Goal: Transaction & Acquisition: Download file/media

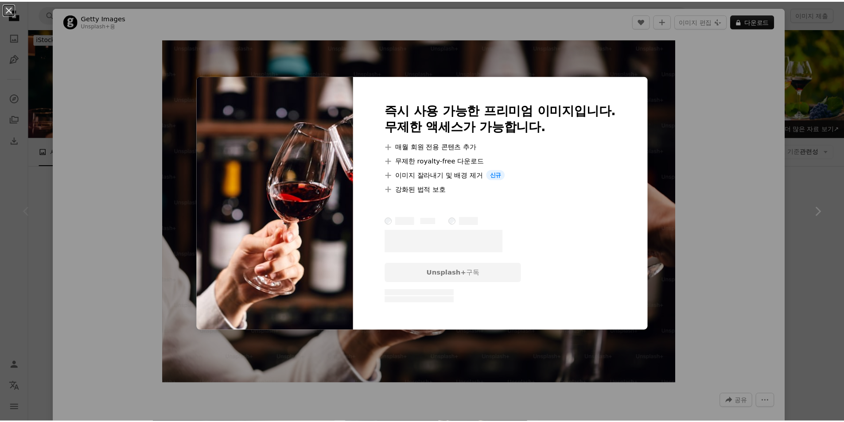
scroll to position [89, 0]
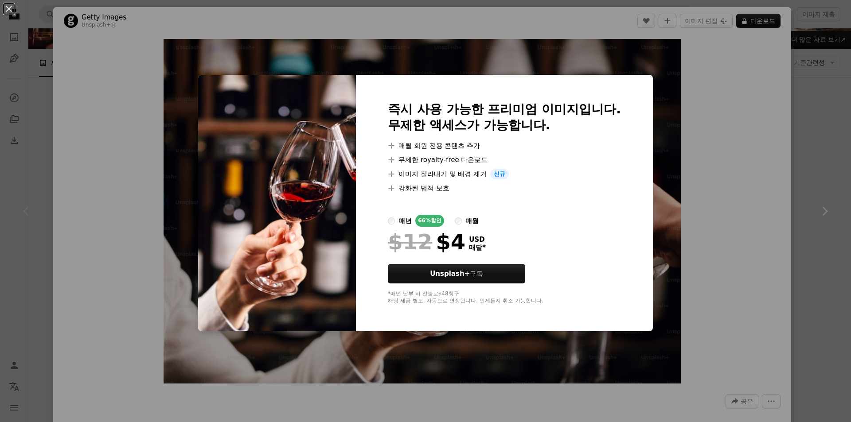
click at [736, 210] on div "An X shape 즉시 사용 가능한 프리미엄 이미지입니다. 무제한 액세스가 가능합니다. A plus sign 매월 회원 전용 콘텐츠 추가 A…" at bounding box center [425, 211] width 851 height 422
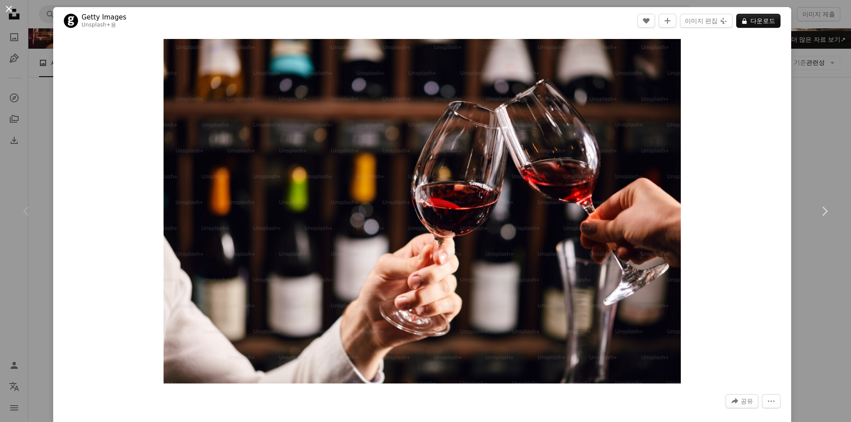
click at [11, 12] on button "An X shape" at bounding box center [9, 9] width 11 height 11
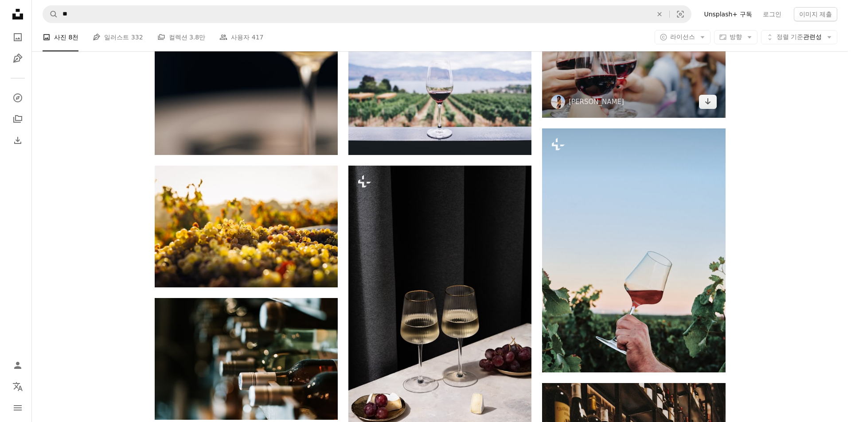
scroll to position [266, 0]
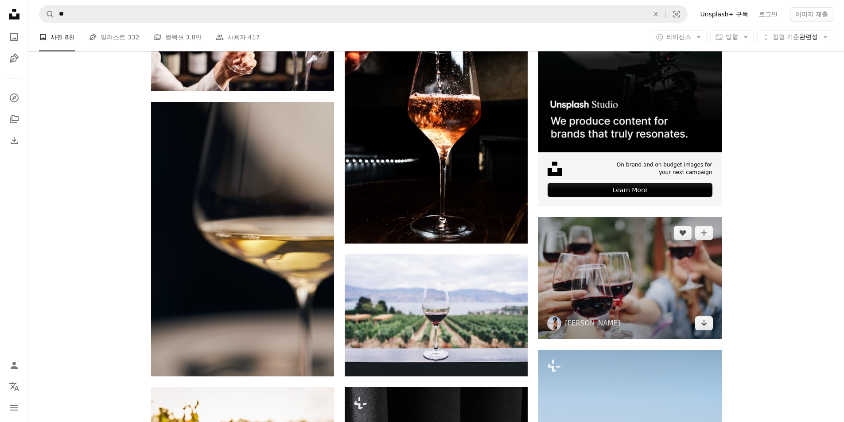
click at [615, 263] on img at bounding box center [629, 278] width 183 height 122
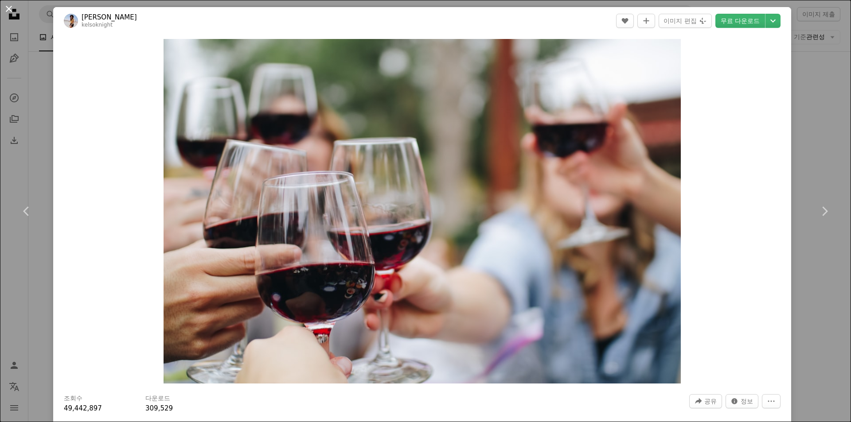
click at [9, 12] on button "An X shape" at bounding box center [9, 9] width 11 height 11
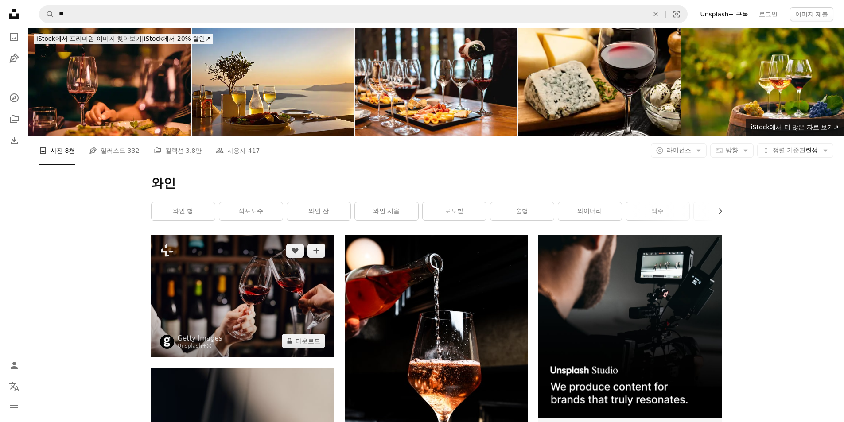
scroll to position [89, 0]
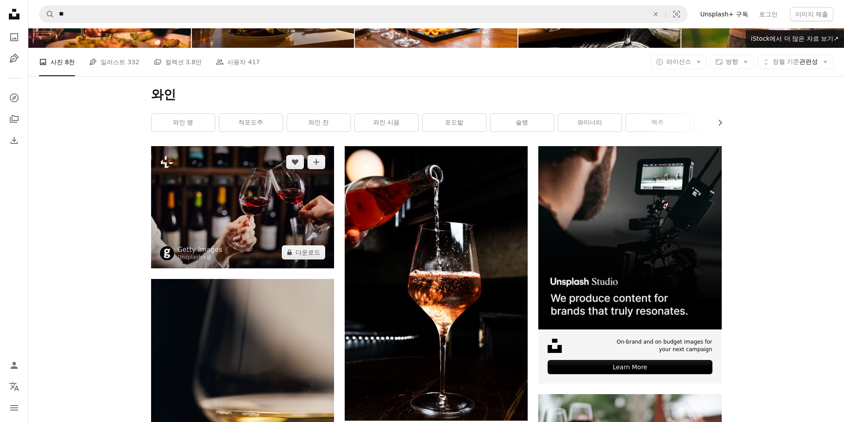
click at [255, 207] on img at bounding box center [242, 207] width 183 height 122
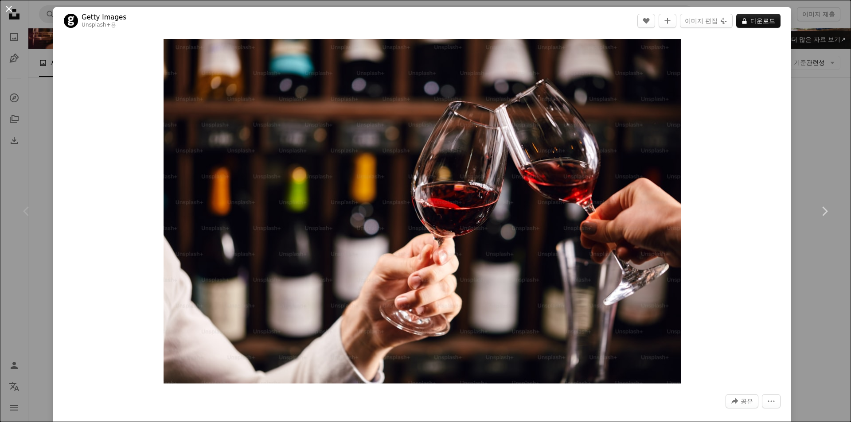
click at [7, 12] on button "An X shape" at bounding box center [9, 9] width 11 height 11
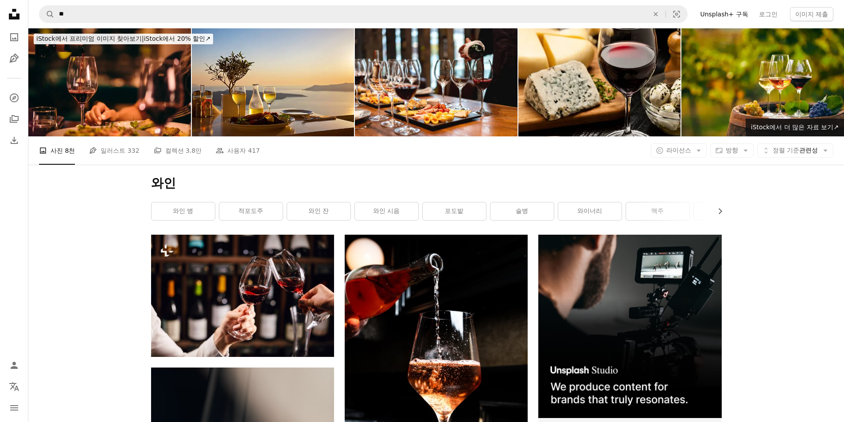
scroll to position [89, 0]
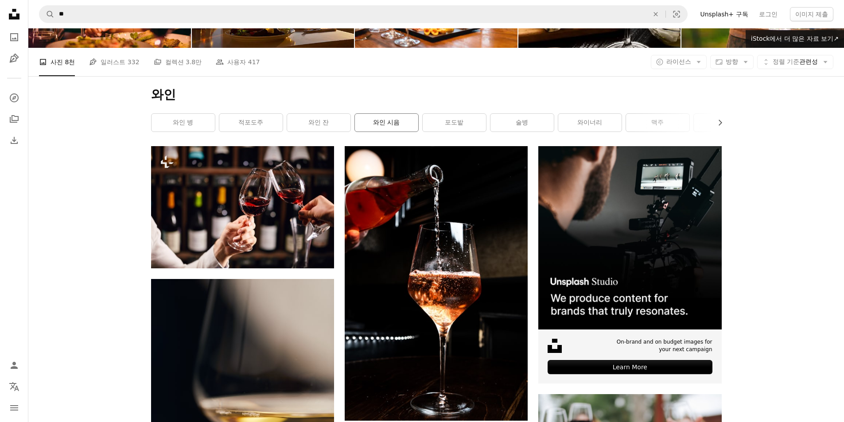
click at [388, 121] on link "와인 시음" at bounding box center [386, 123] width 63 height 18
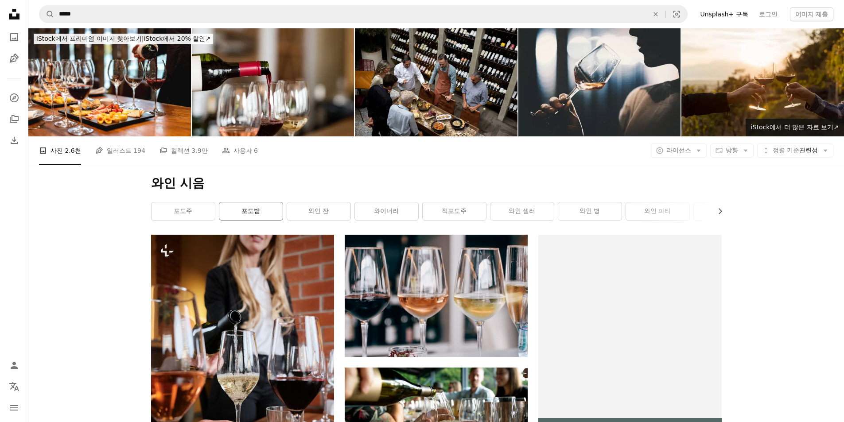
click at [249, 212] on link "포도밭" at bounding box center [250, 211] width 63 height 18
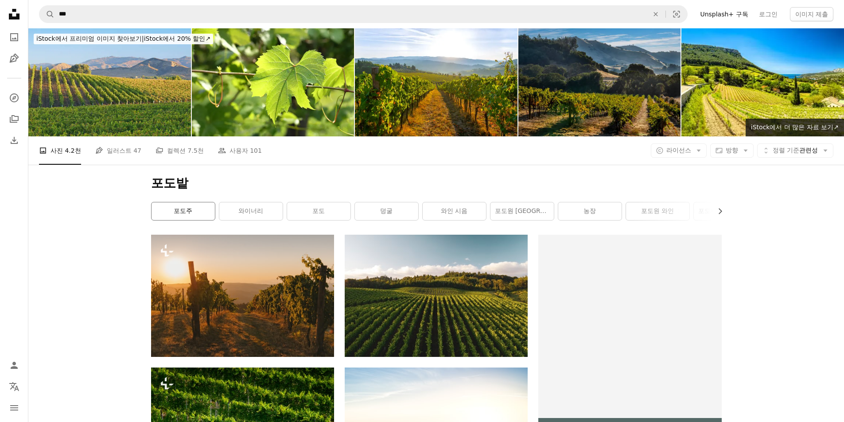
click at [183, 211] on link "포도주" at bounding box center [183, 211] width 63 height 18
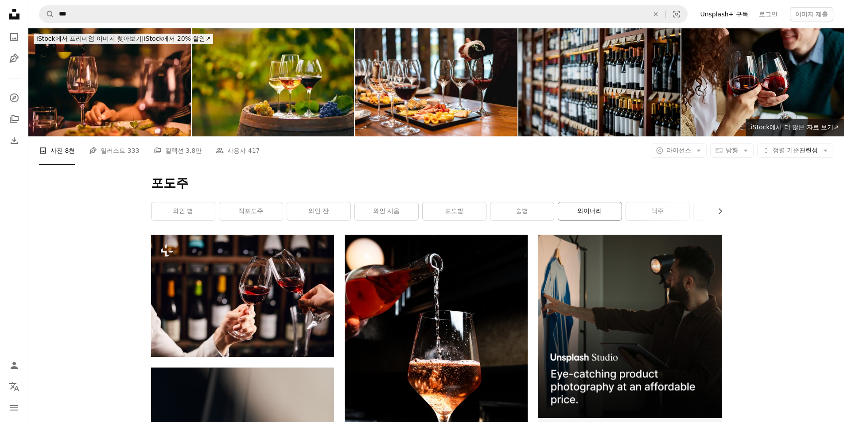
click at [598, 210] on link "와이너리" at bounding box center [589, 211] width 63 height 18
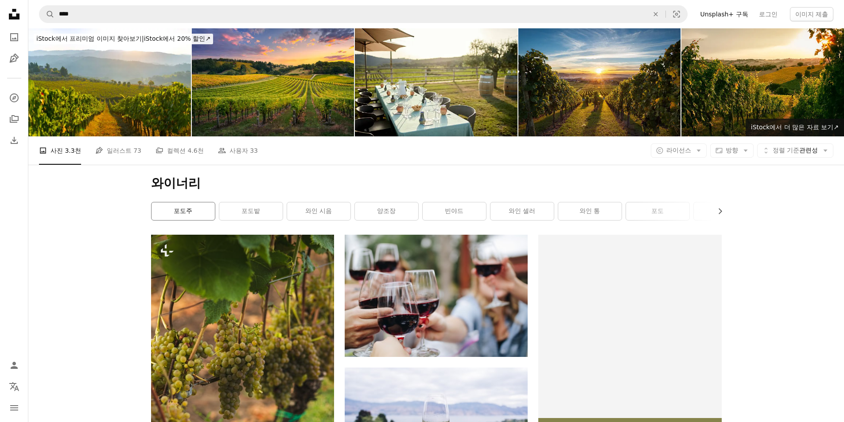
click at [186, 211] on link "포도주" at bounding box center [183, 211] width 63 height 18
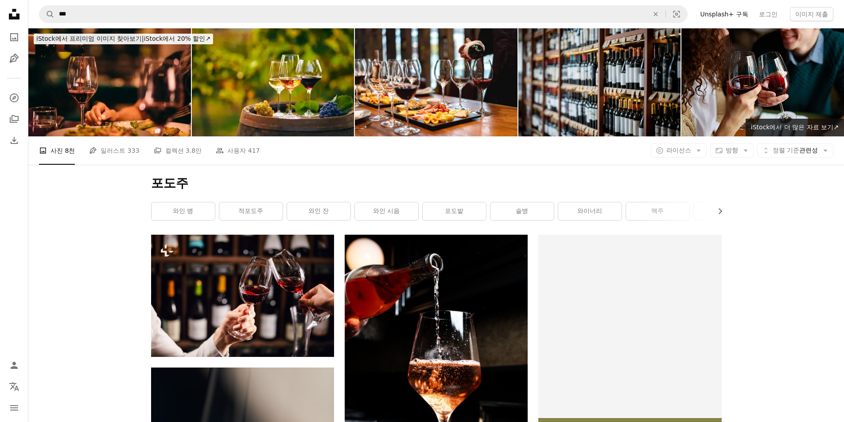
click at [252, 214] on link "적포도주" at bounding box center [250, 211] width 63 height 18
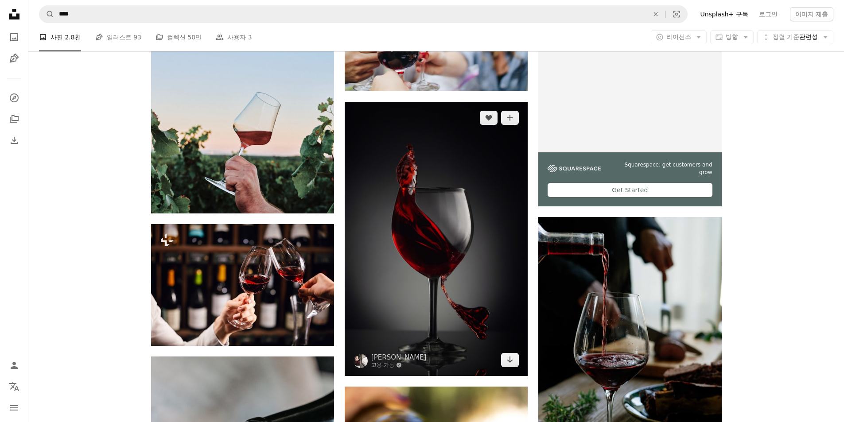
scroll to position [399, 0]
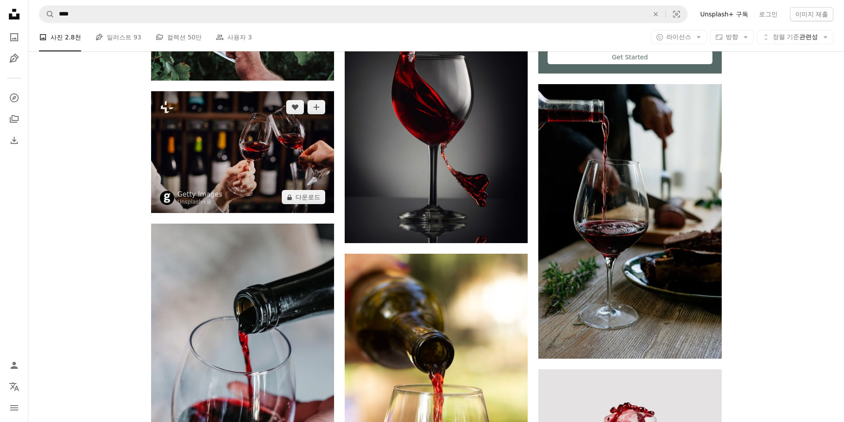
click at [245, 166] on img at bounding box center [242, 152] width 183 height 122
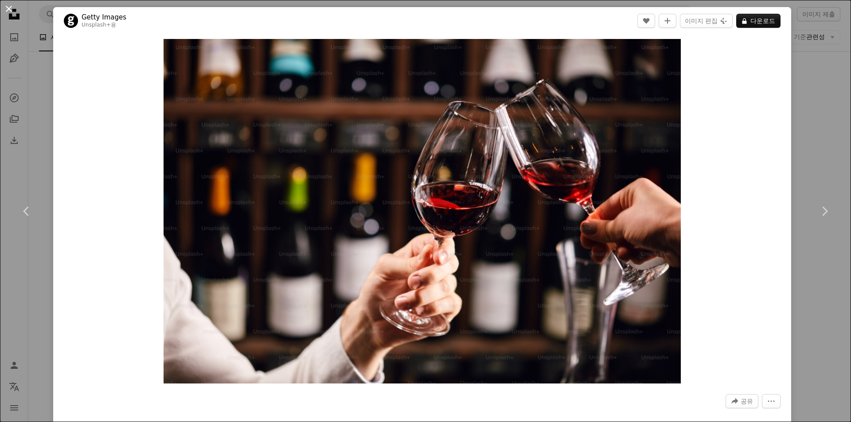
click at [12, 12] on button "An X shape" at bounding box center [9, 9] width 11 height 11
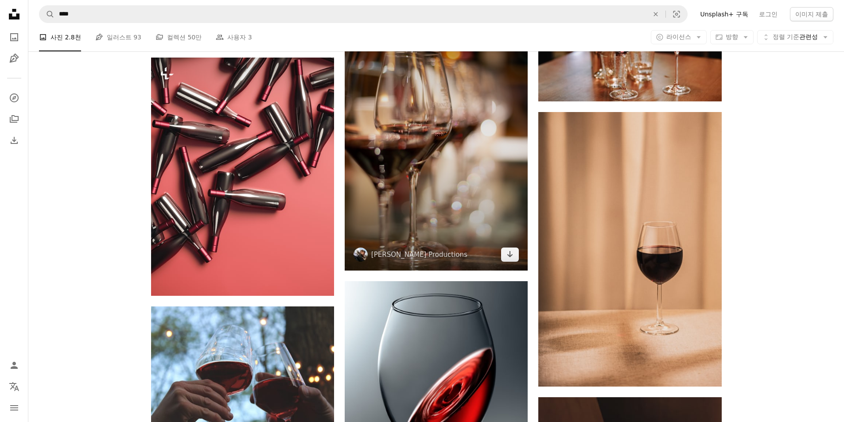
scroll to position [1507, 0]
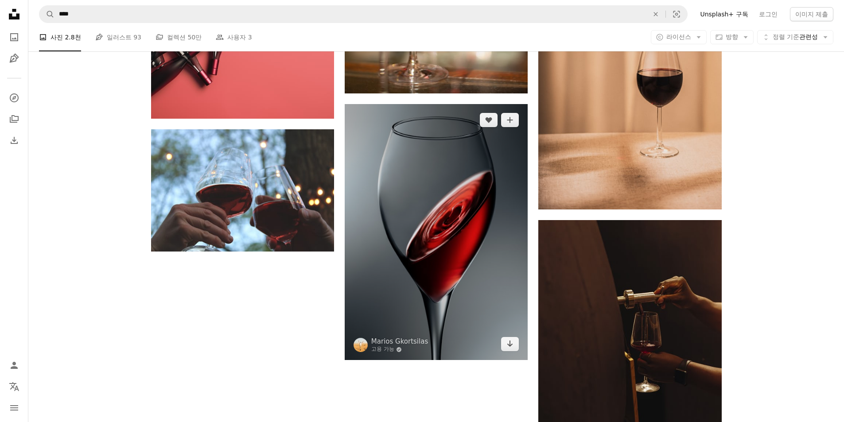
click at [446, 218] on img at bounding box center [436, 232] width 183 height 257
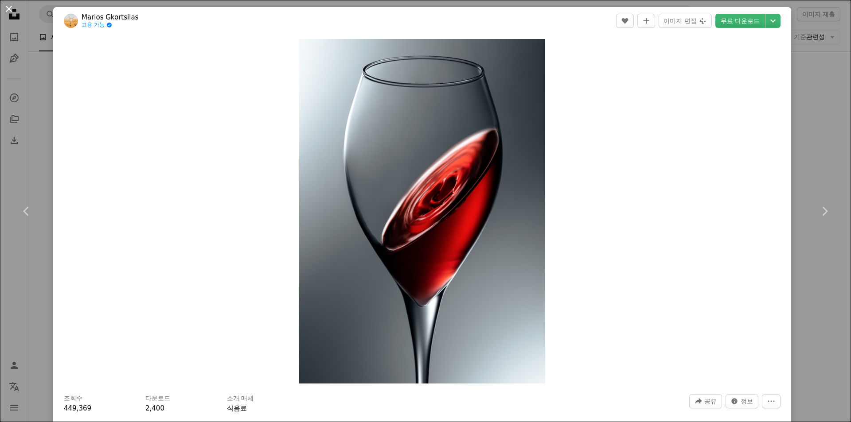
click at [6, 9] on button "An X shape" at bounding box center [9, 9] width 11 height 11
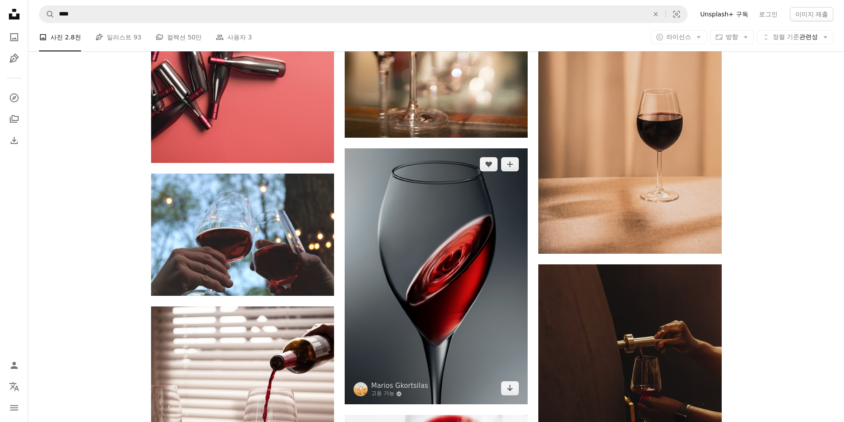
scroll to position [1507, 0]
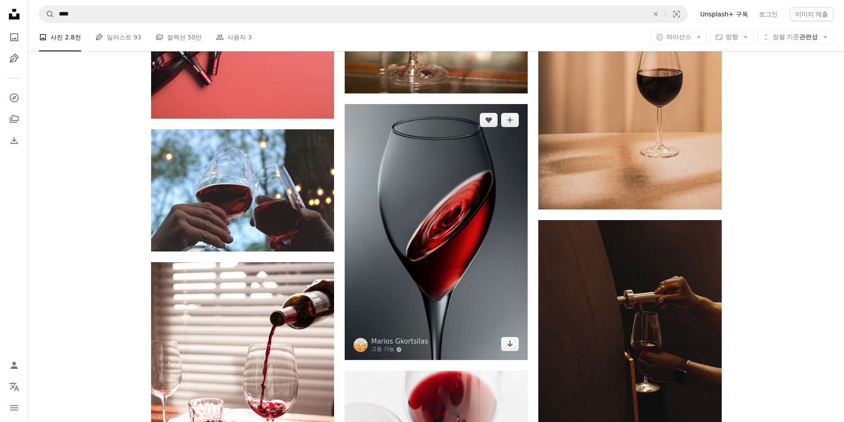
click at [444, 246] on img at bounding box center [436, 232] width 183 height 257
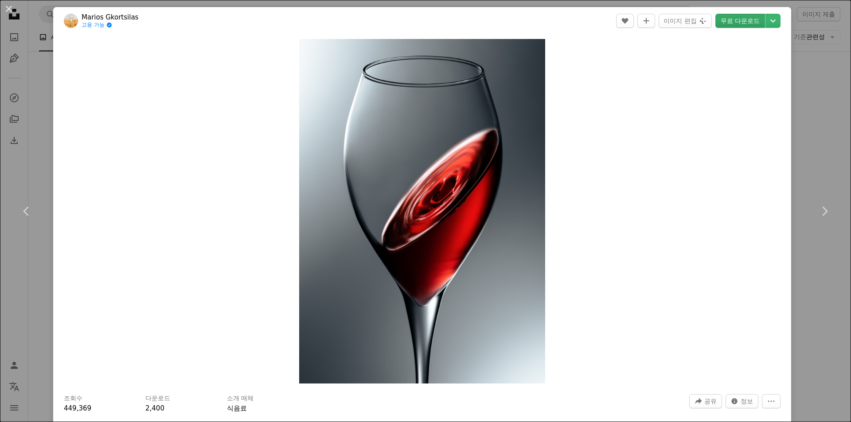
click at [735, 19] on link "무료 다운로드" at bounding box center [740, 21] width 50 height 14
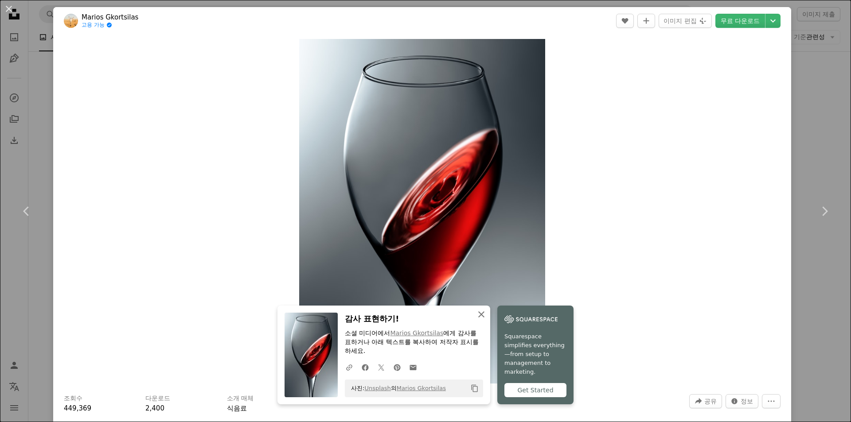
click at [478, 314] on icon "button" at bounding box center [481, 314] width 6 height 6
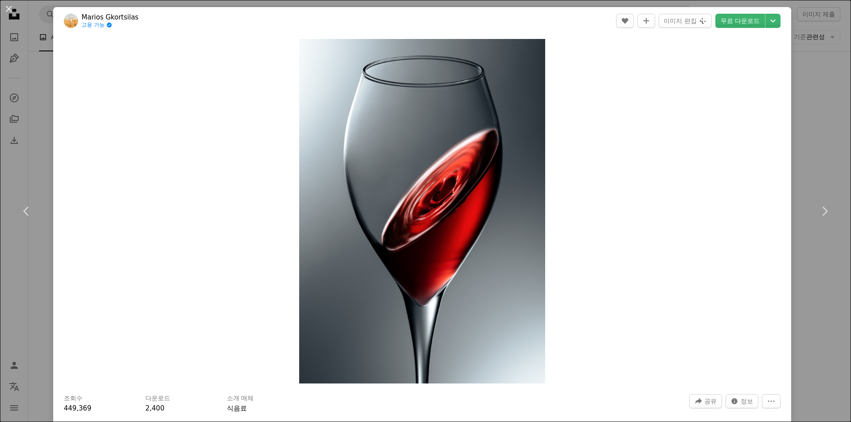
click at [11, 9] on button "An X shape" at bounding box center [9, 9] width 11 height 11
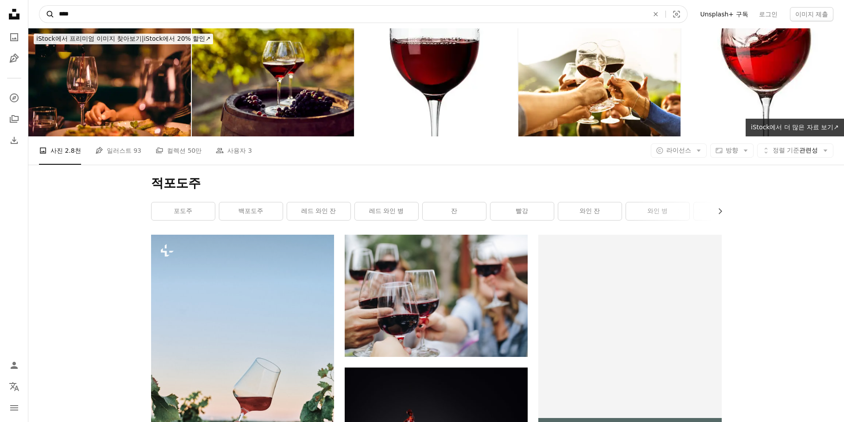
drag, startPoint x: 109, startPoint y: 14, endPoint x: 47, endPoint y: 10, distance: 62.6
click at [47, 10] on form "A magnifying glass **** An X shape Visual search" at bounding box center [363, 14] width 649 height 18
type input "******"
click button "A magnifying glass" at bounding box center [46, 14] width 15 height 17
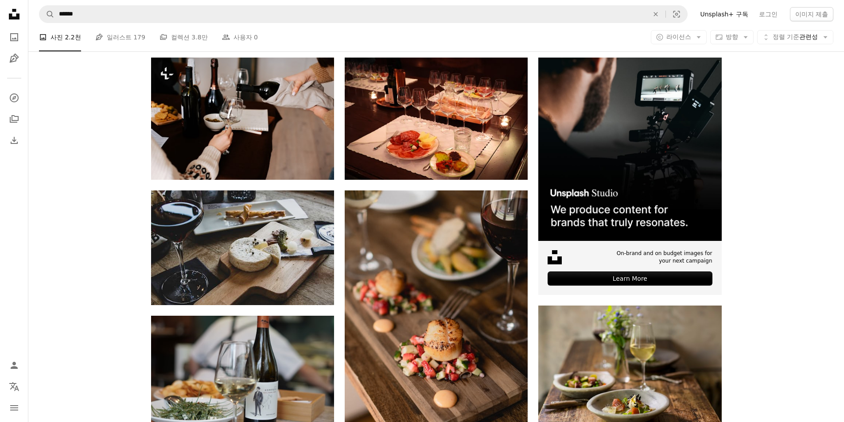
scroll to position [89, 0]
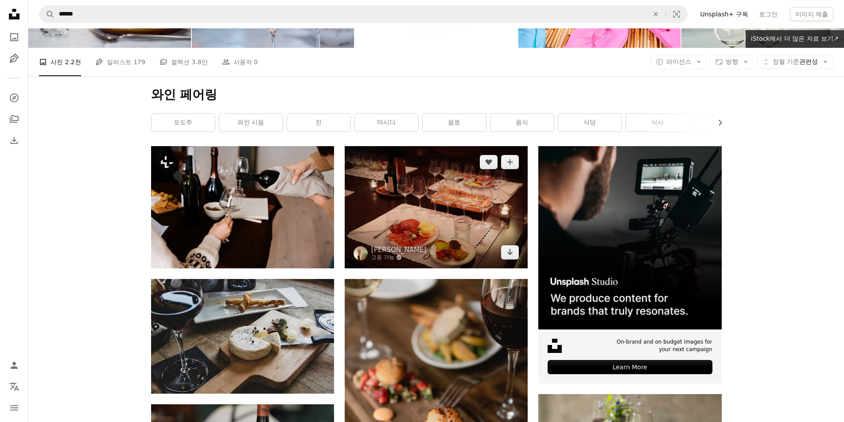
click at [431, 204] on img at bounding box center [436, 207] width 183 height 122
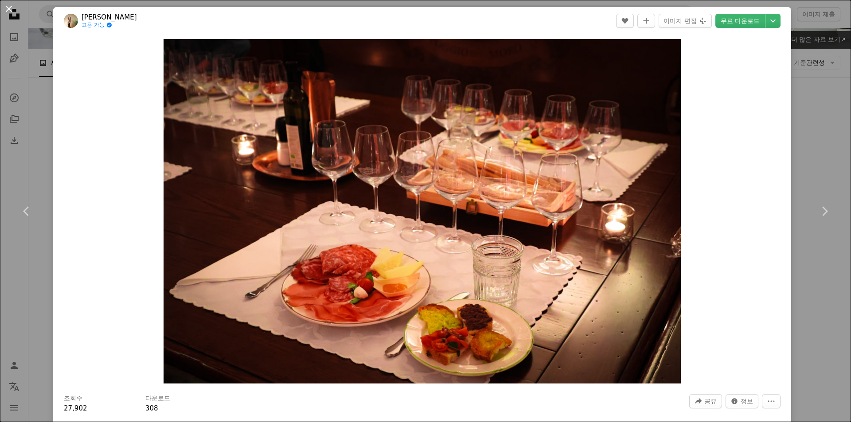
click at [9, 14] on button "An X shape" at bounding box center [9, 9] width 11 height 11
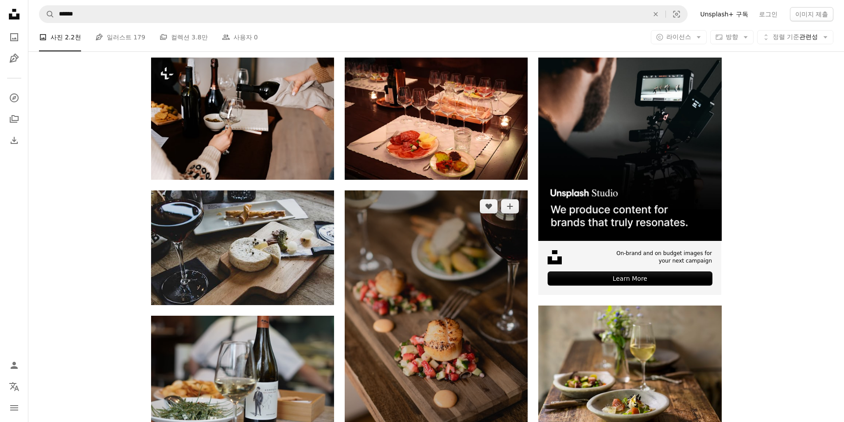
scroll to position [310, 0]
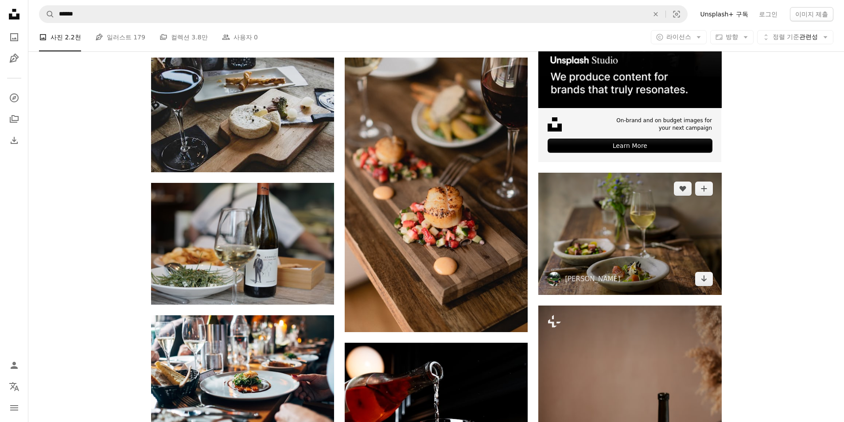
click at [633, 237] on img at bounding box center [629, 234] width 183 height 122
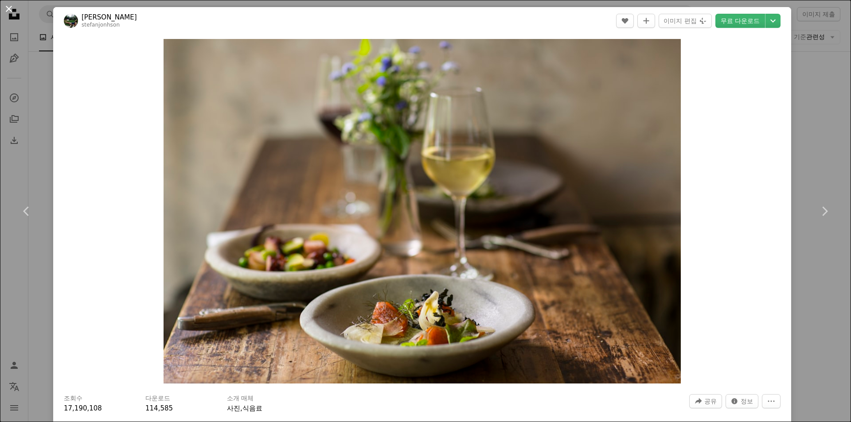
click at [9, 11] on button "An X shape" at bounding box center [9, 9] width 11 height 11
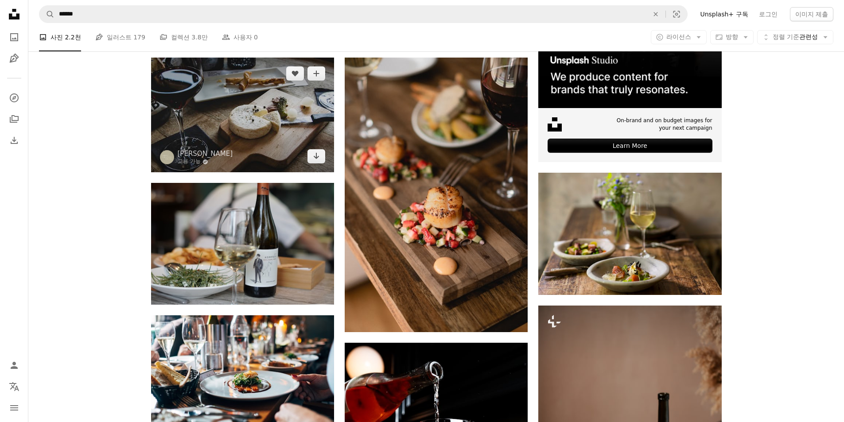
scroll to position [266, 0]
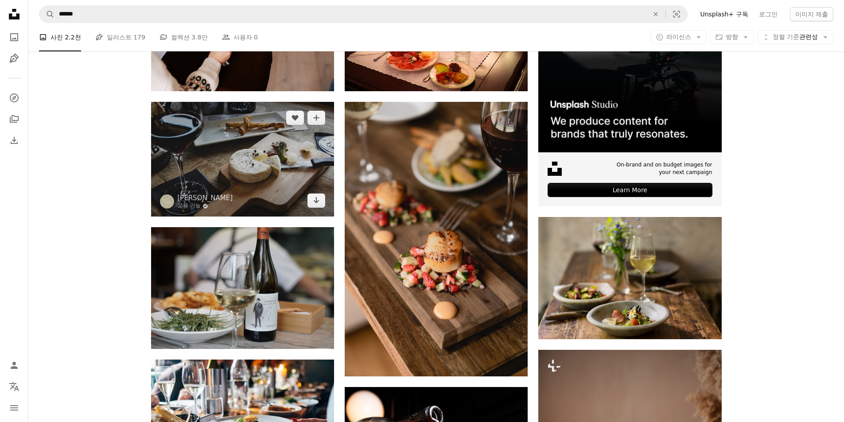
click at [249, 161] on img at bounding box center [242, 159] width 183 height 115
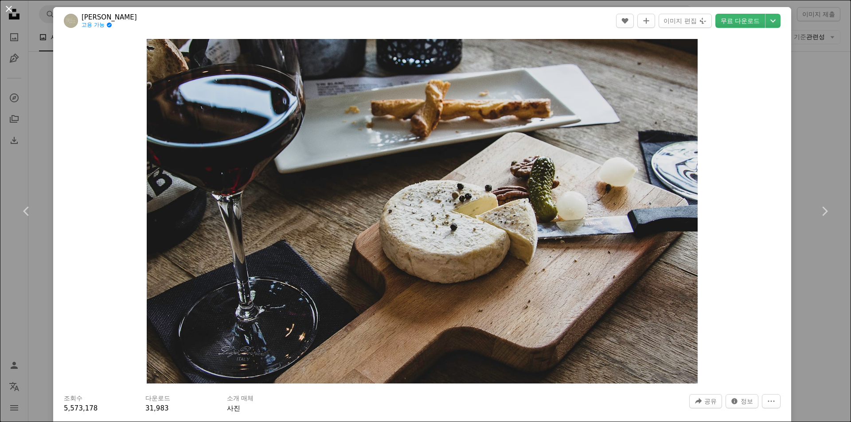
click at [9, 12] on button "An X shape" at bounding box center [9, 9] width 11 height 11
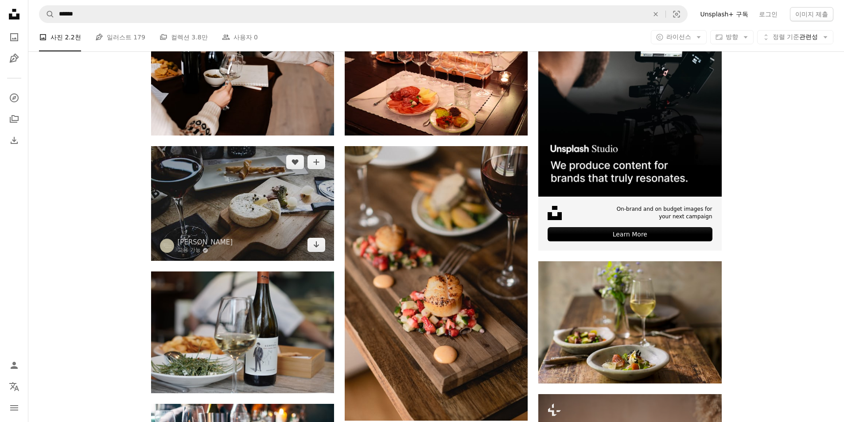
scroll to position [177, 0]
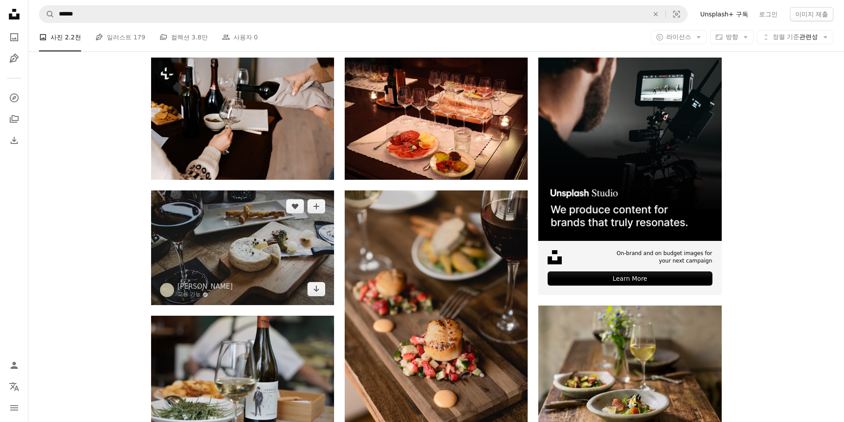
click at [250, 241] on img at bounding box center [242, 248] width 183 height 115
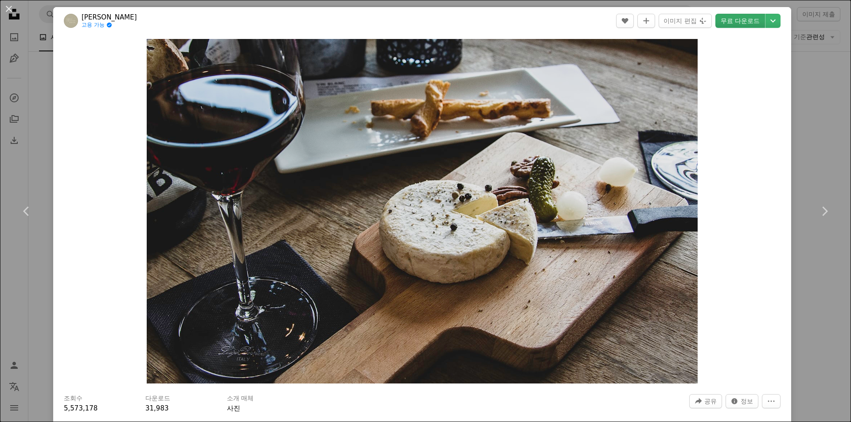
click at [735, 19] on link "무료 다운로드" at bounding box center [740, 21] width 50 height 14
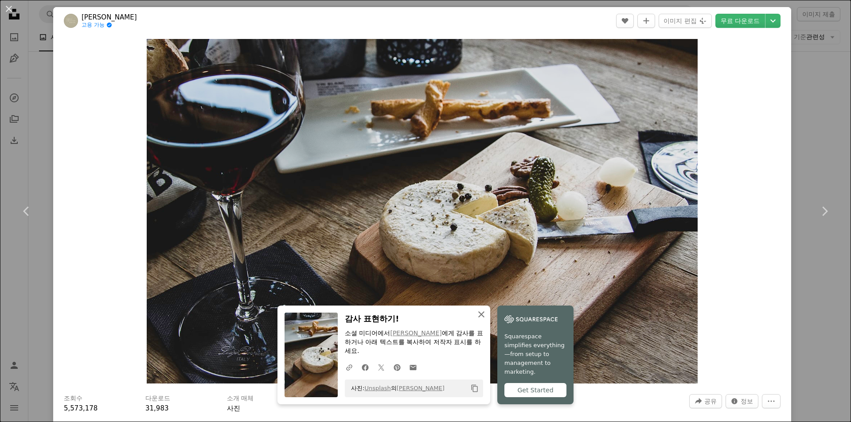
click at [478, 315] on icon "button" at bounding box center [481, 314] width 6 height 6
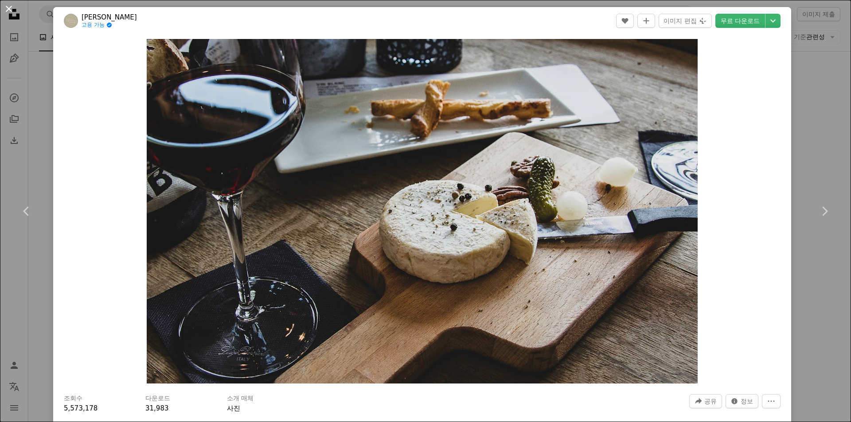
click at [9, 9] on button "An X shape" at bounding box center [9, 9] width 11 height 11
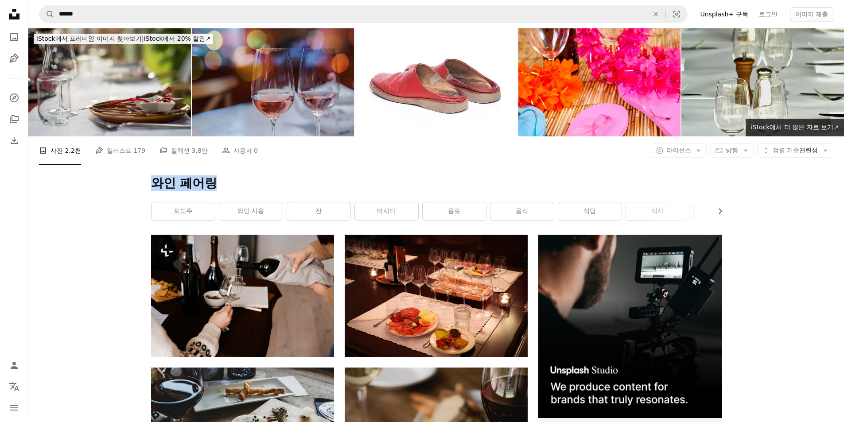
drag, startPoint x: 179, startPoint y: 180, endPoint x: 144, endPoint y: 182, distance: 35.0
click at [144, 182] on div "와인 페어링 Chevron right 포도주 와인 시음 잔 마시다 음료 음식 식당 식사 알코올 테이블 음식 및 음료" at bounding box center [436, 200] width 592 height 70
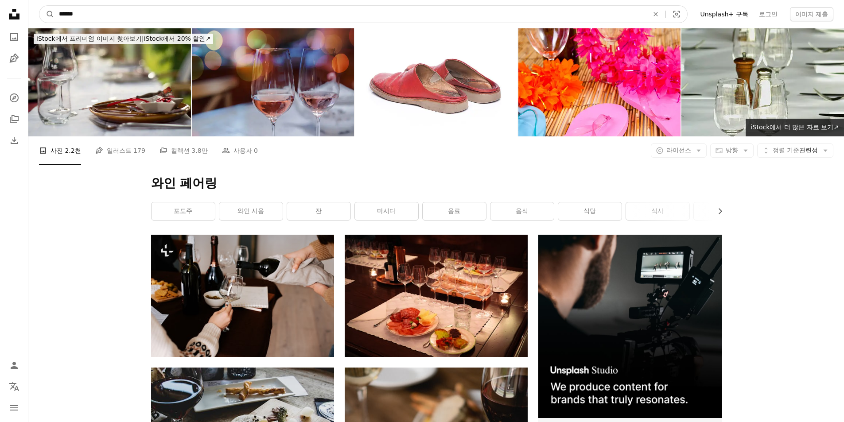
drag, startPoint x: 105, startPoint y: 14, endPoint x: 37, endPoint y: 16, distance: 67.4
click at [35, 14] on nav "A magnifying glass ****** An X shape Visual search Filters Unsplash+ 구독 로그인 이미지…" at bounding box center [436, 14] width 816 height 28
type input "****"
click at [39, 6] on button "A magnifying glass" at bounding box center [46, 14] width 15 height 17
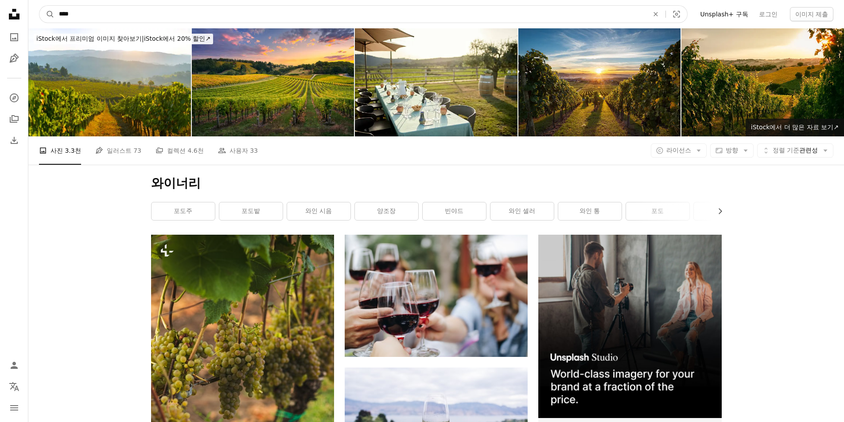
drag, startPoint x: 74, startPoint y: 11, endPoint x: 58, endPoint y: 13, distance: 16.2
click at [51, 11] on form "A magnifying glass **** An X shape Visual search" at bounding box center [363, 14] width 649 height 18
type input "**"
click at [39, 6] on button "A magnifying glass" at bounding box center [46, 14] width 15 height 17
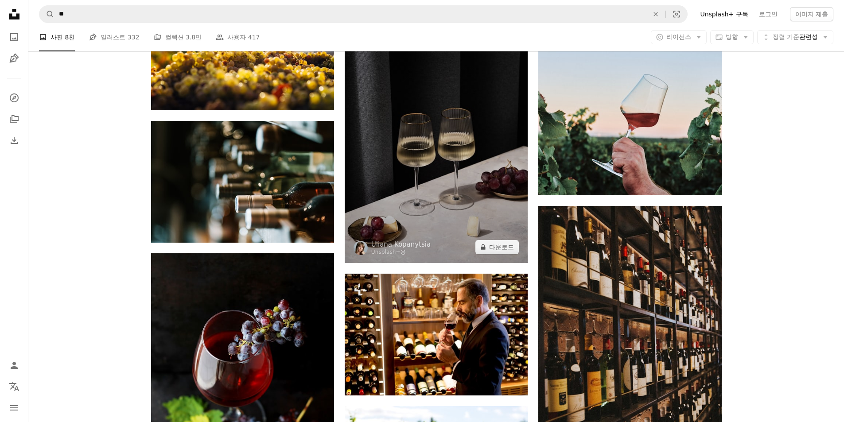
scroll to position [576, 0]
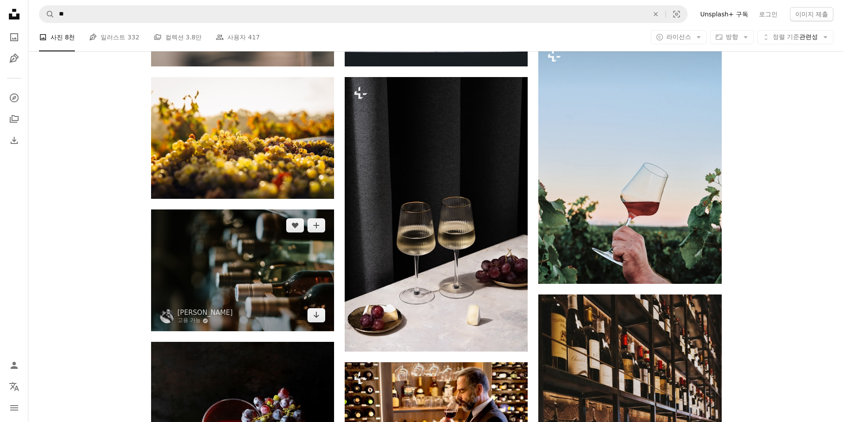
click at [256, 257] on img at bounding box center [242, 271] width 183 height 122
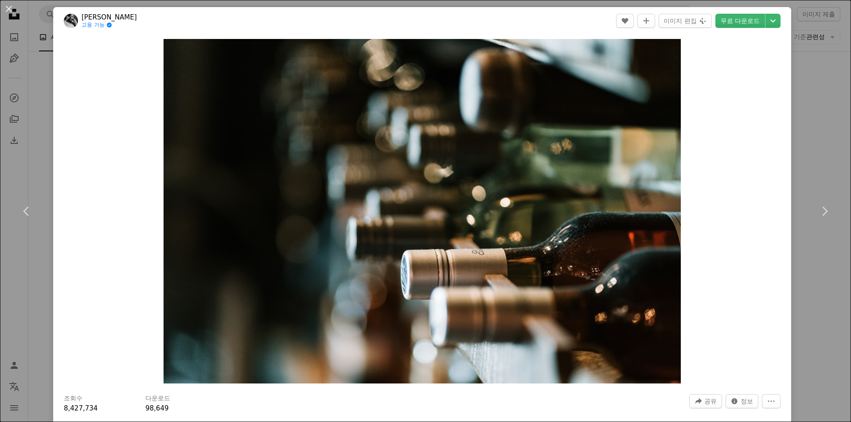
click at [8, 8] on button "An X shape" at bounding box center [9, 9] width 11 height 11
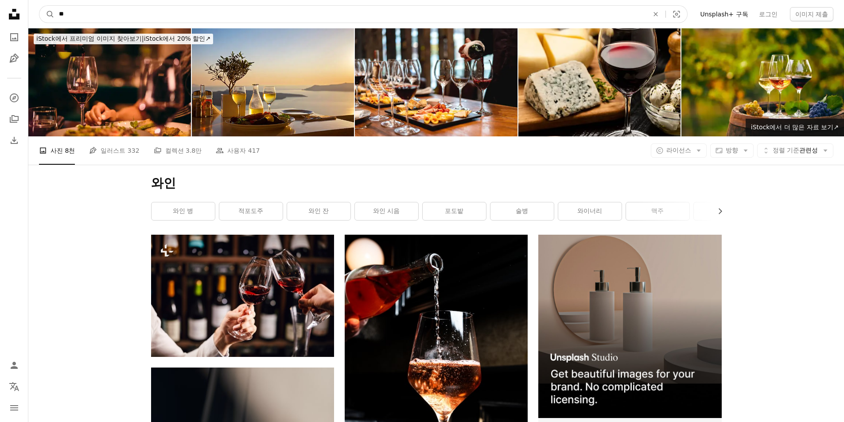
click at [88, 12] on input "**" at bounding box center [351, 14] width 592 height 17
type input "****"
click button "A magnifying glass" at bounding box center [46, 14] width 15 height 17
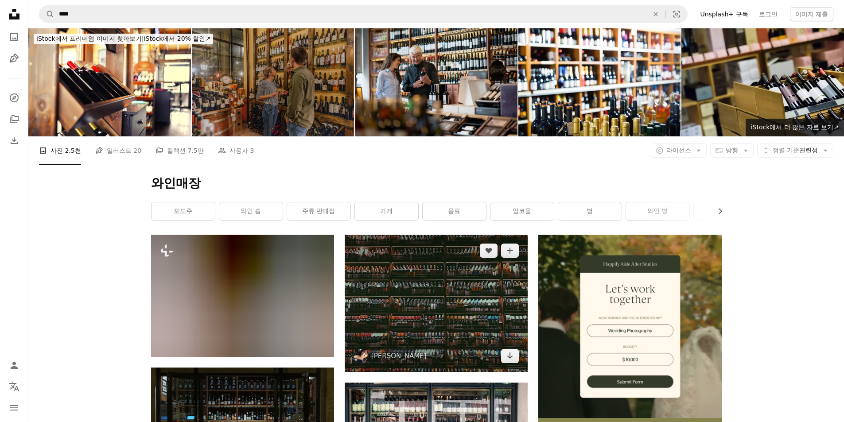
scroll to position [89, 0]
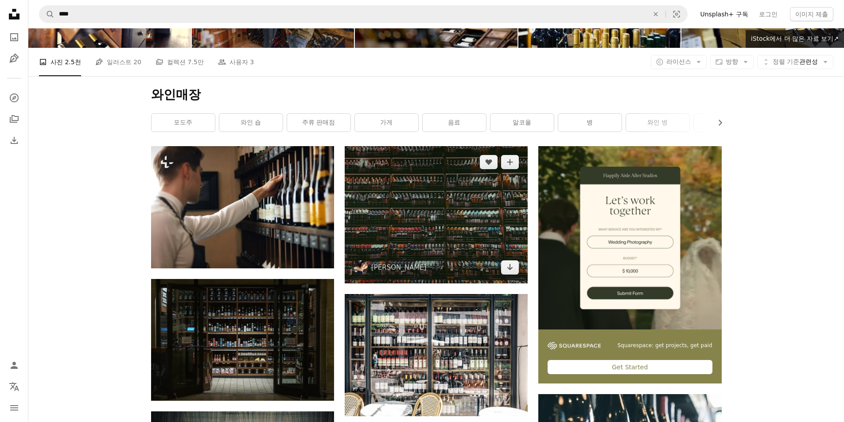
click at [439, 221] on img at bounding box center [436, 214] width 183 height 137
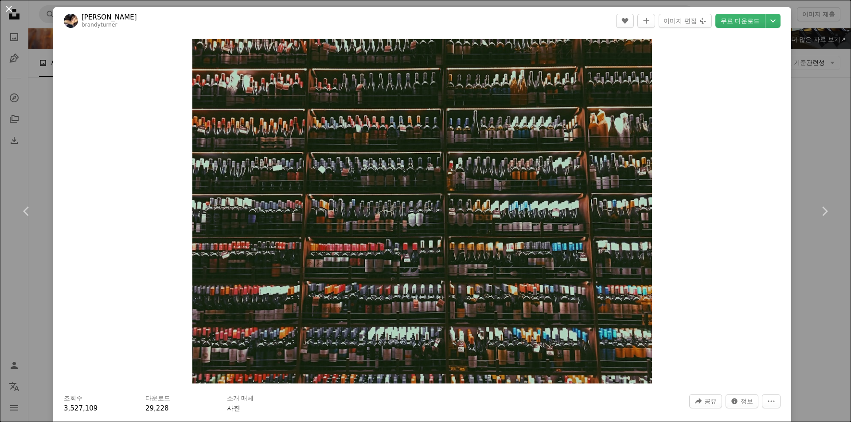
click at [10, 12] on button "An X shape" at bounding box center [9, 9] width 11 height 11
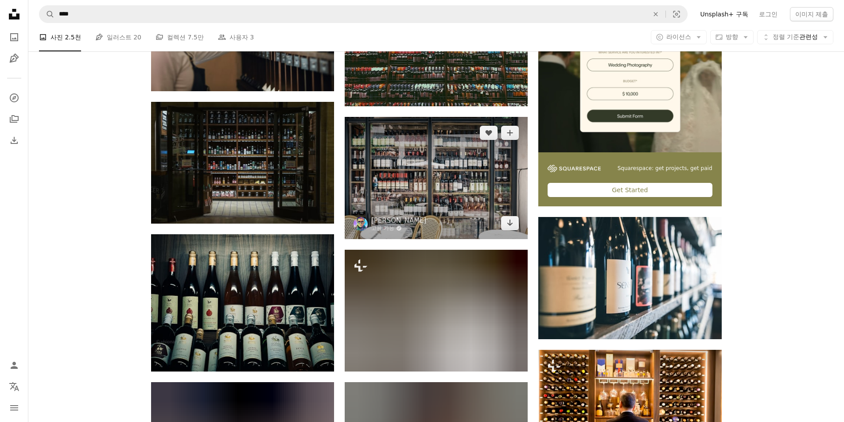
scroll to position [310, 0]
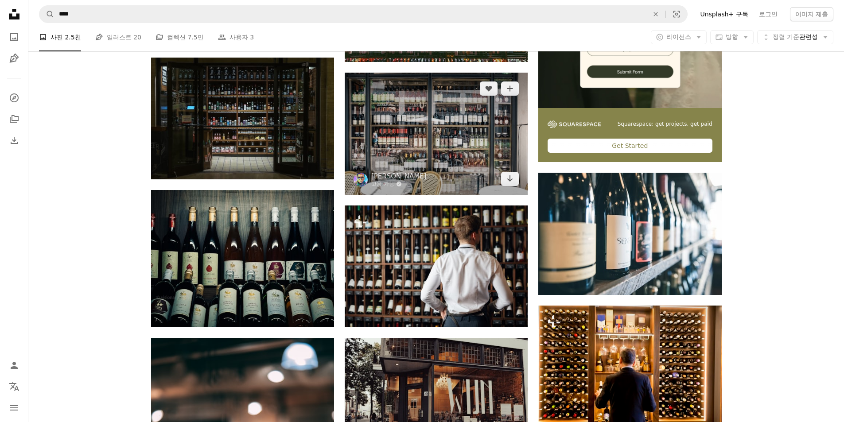
click at [437, 131] on img at bounding box center [436, 134] width 183 height 122
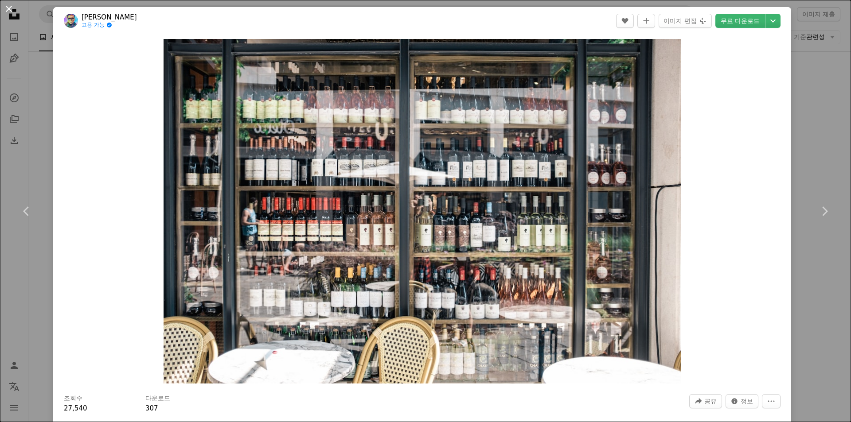
click at [8, 8] on button "An X shape" at bounding box center [9, 9] width 11 height 11
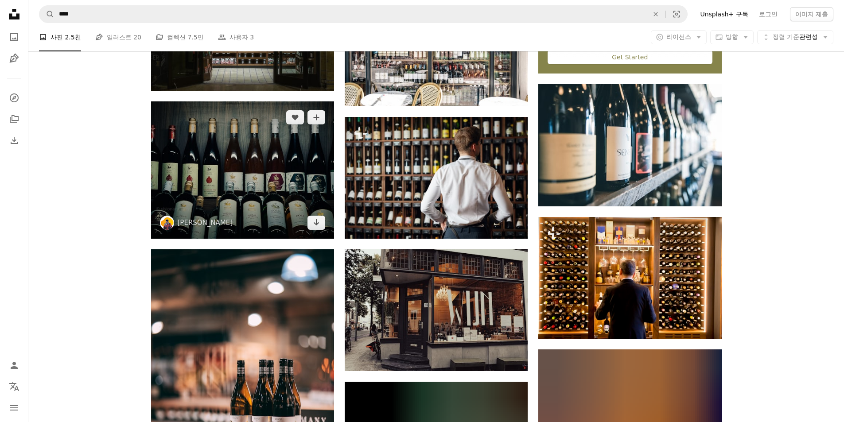
scroll to position [354, 0]
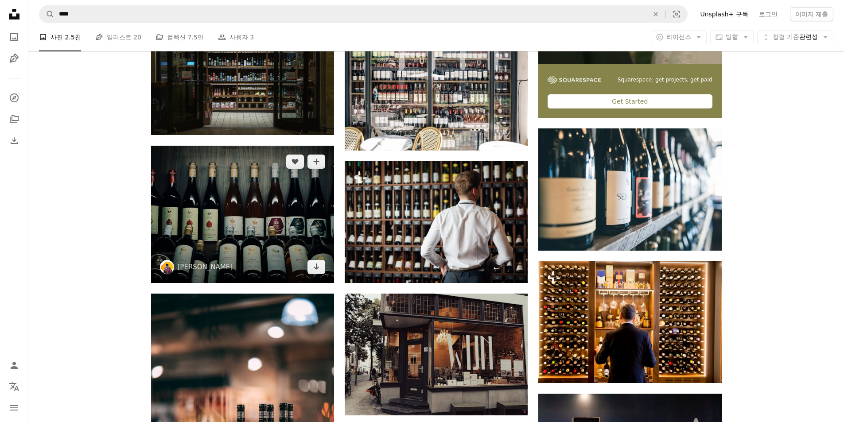
click at [241, 219] on img at bounding box center [242, 214] width 183 height 137
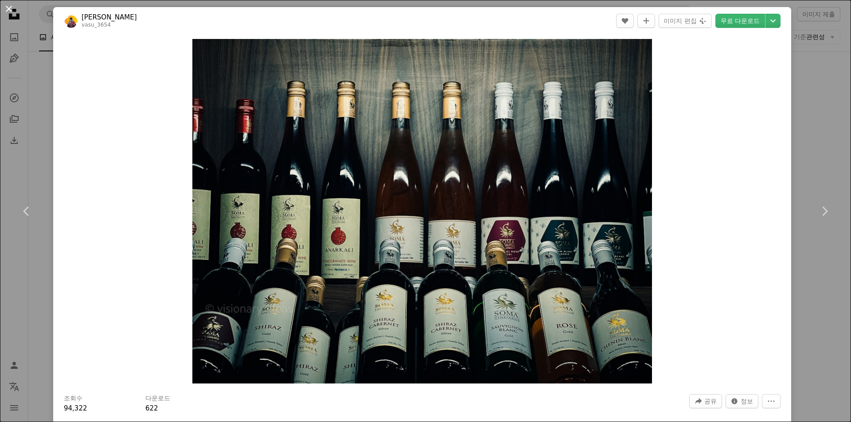
click at [9, 13] on button "An X shape" at bounding box center [9, 9] width 11 height 11
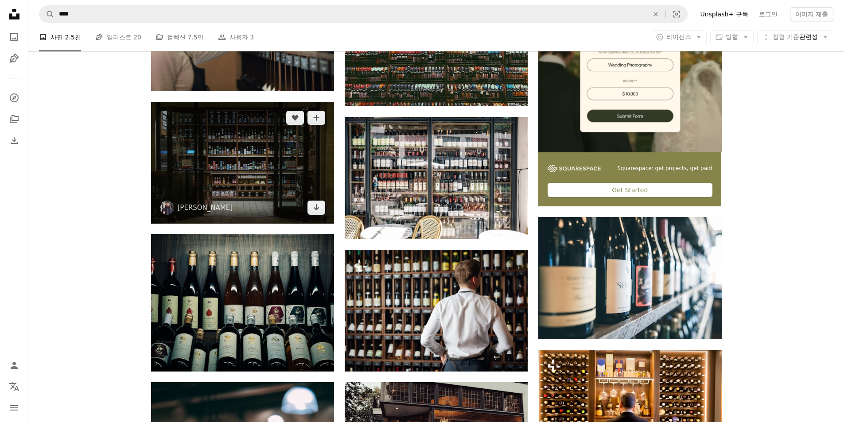
scroll to position [222, 0]
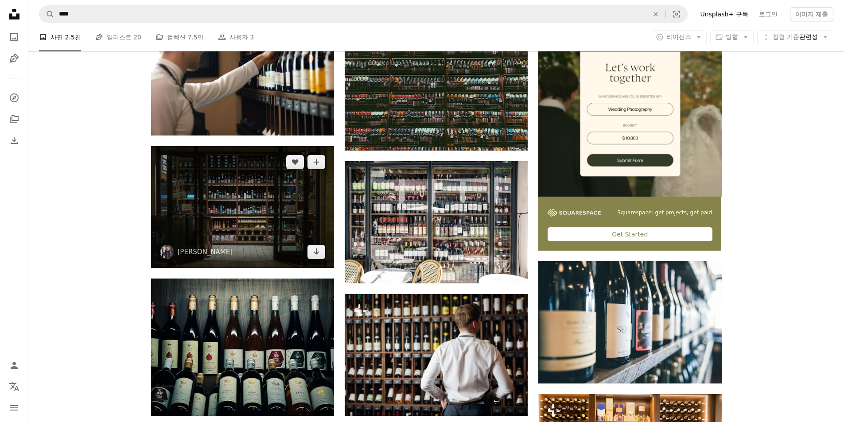
click at [245, 213] on img at bounding box center [242, 207] width 183 height 122
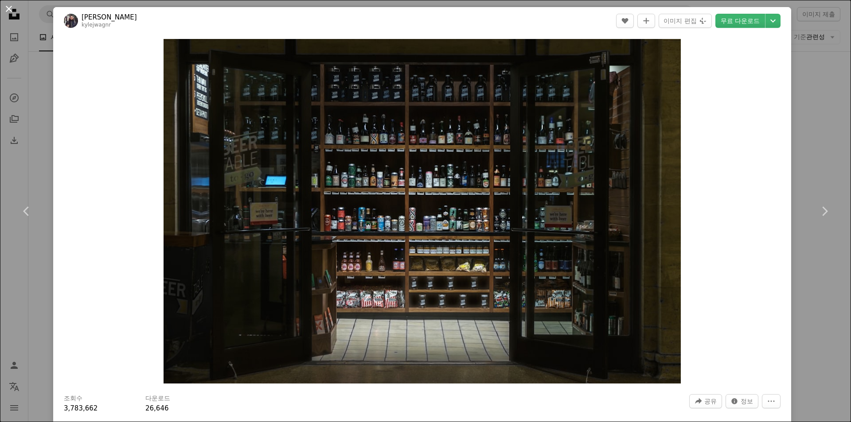
click at [8, 12] on button "An X shape" at bounding box center [9, 9] width 11 height 11
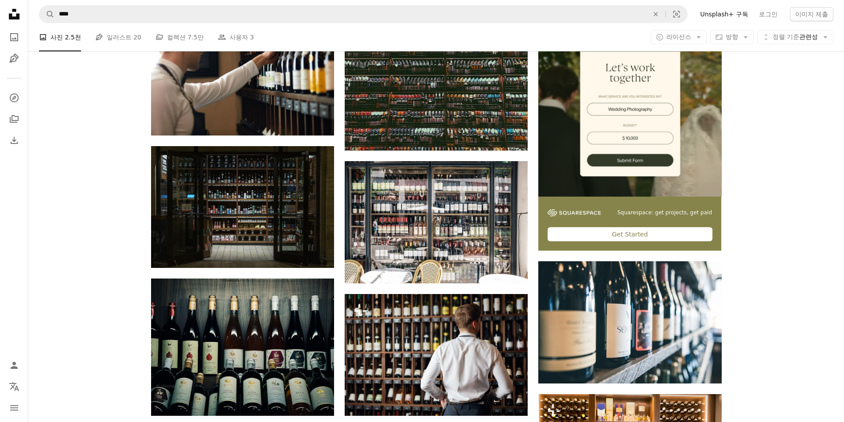
scroll to position [133, 0]
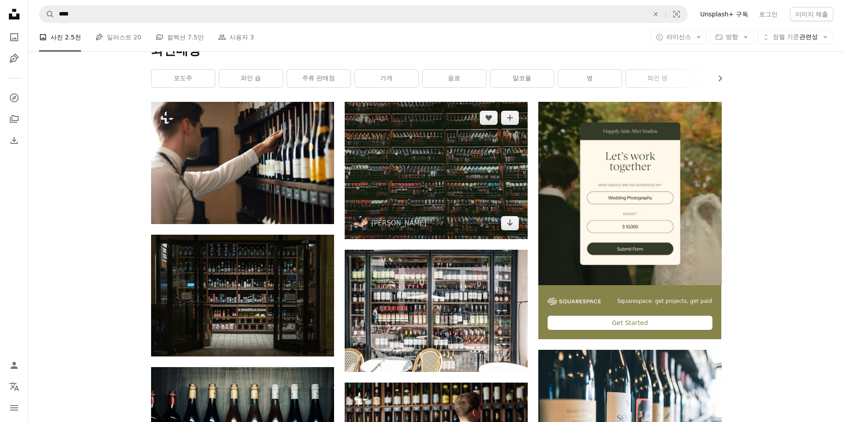
click at [445, 171] on img at bounding box center [436, 170] width 183 height 137
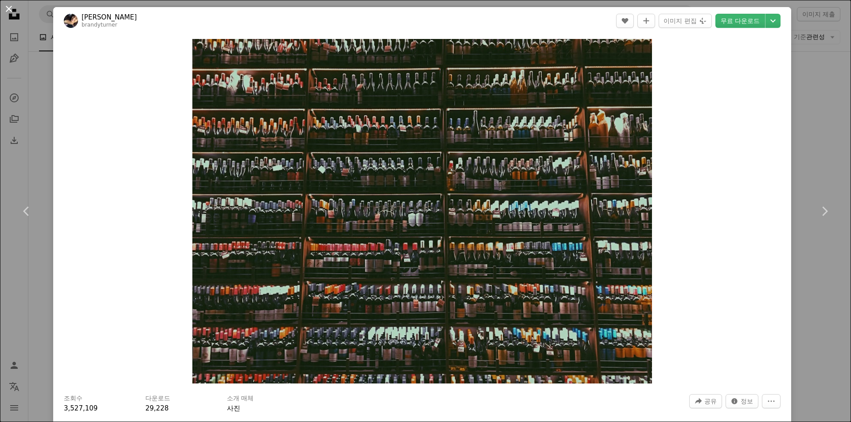
click at [8, 9] on button "An X shape" at bounding box center [9, 9] width 11 height 11
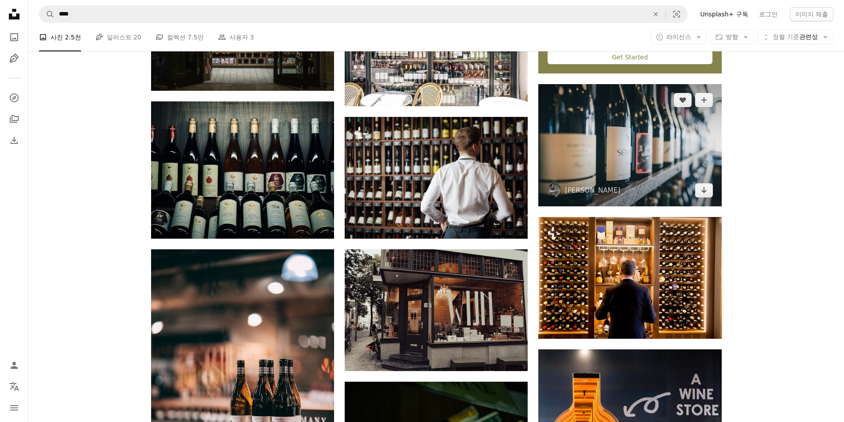
scroll to position [443, 0]
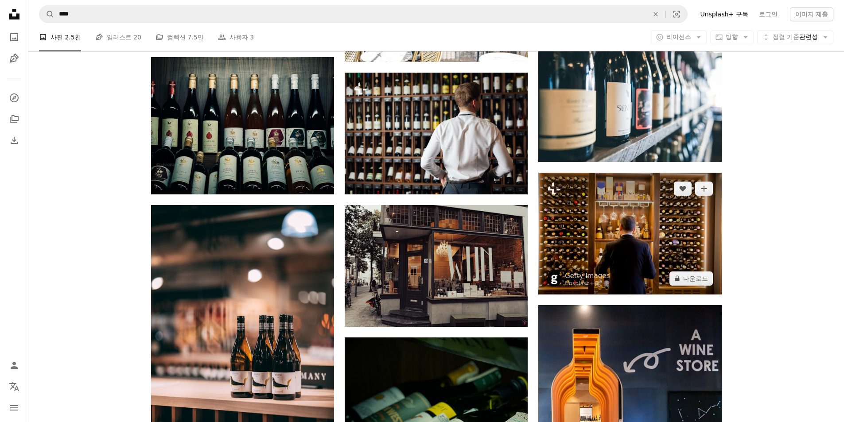
click at [624, 217] on img at bounding box center [629, 234] width 183 height 122
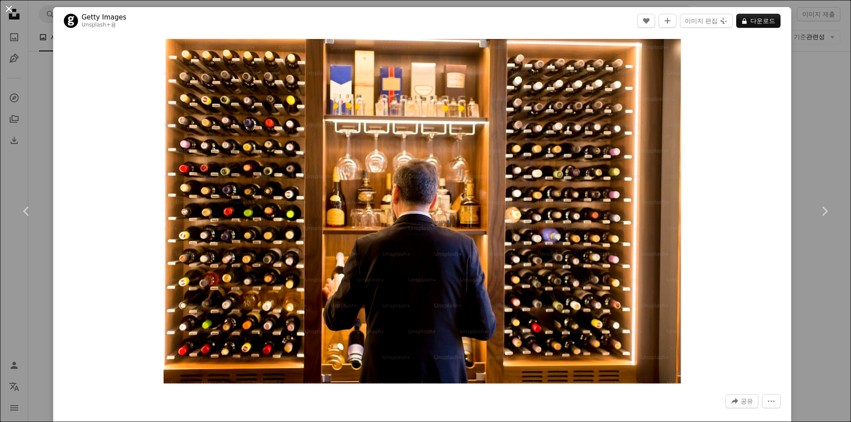
click at [5, 11] on button "An X shape" at bounding box center [9, 9] width 11 height 11
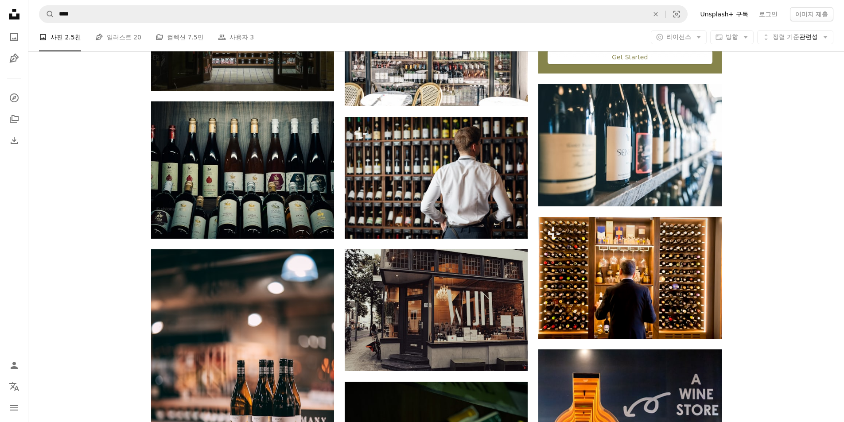
scroll to position [354, 0]
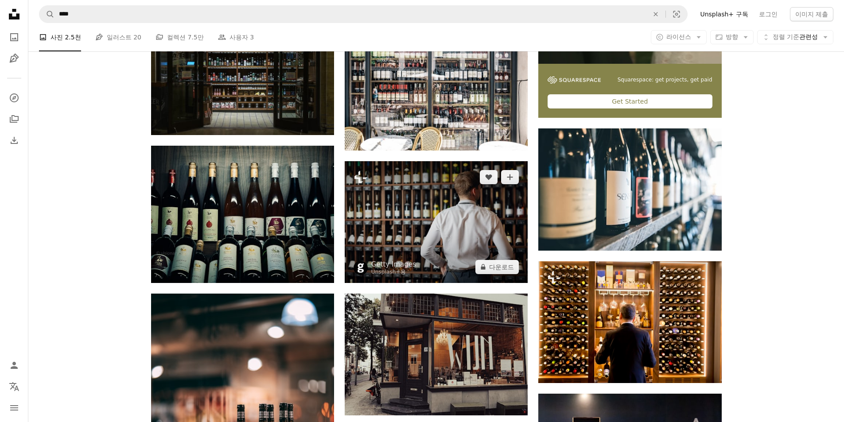
click at [434, 205] on img at bounding box center [436, 222] width 183 height 122
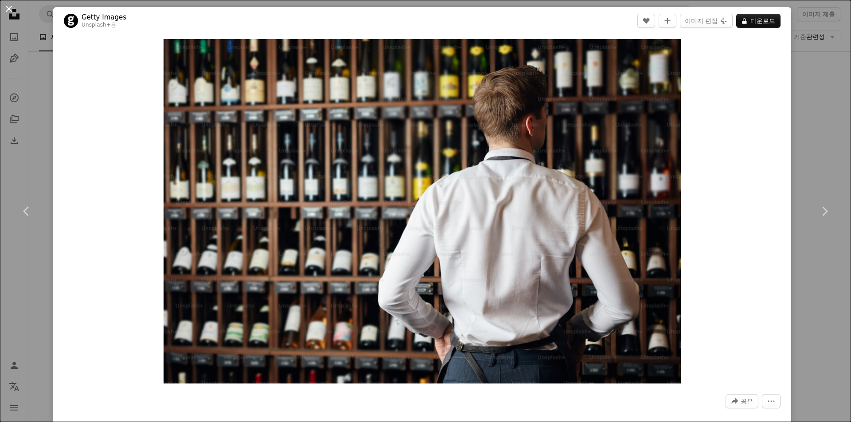
click at [11, 10] on button "An X shape" at bounding box center [9, 9] width 11 height 11
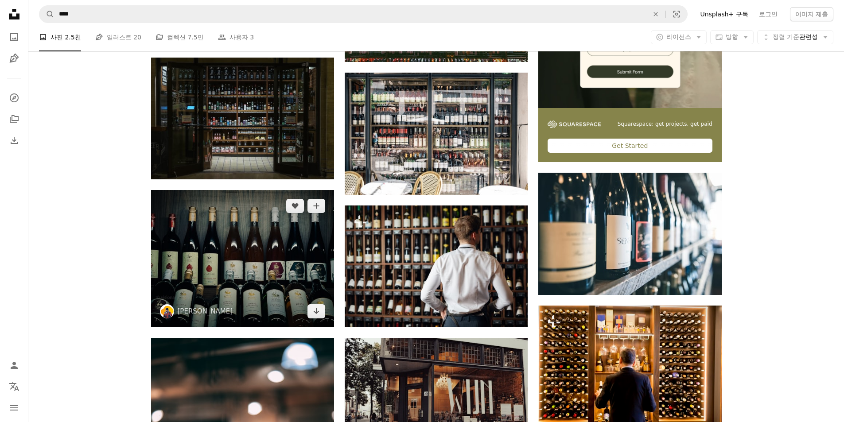
scroll to position [354, 0]
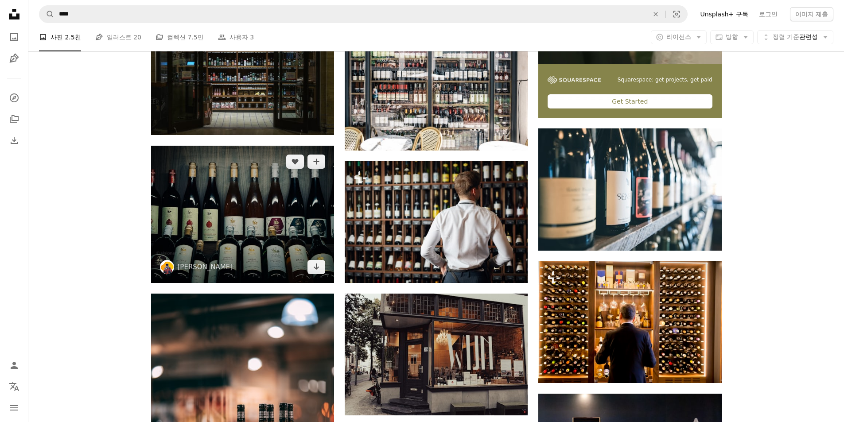
click at [258, 225] on img at bounding box center [242, 214] width 183 height 137
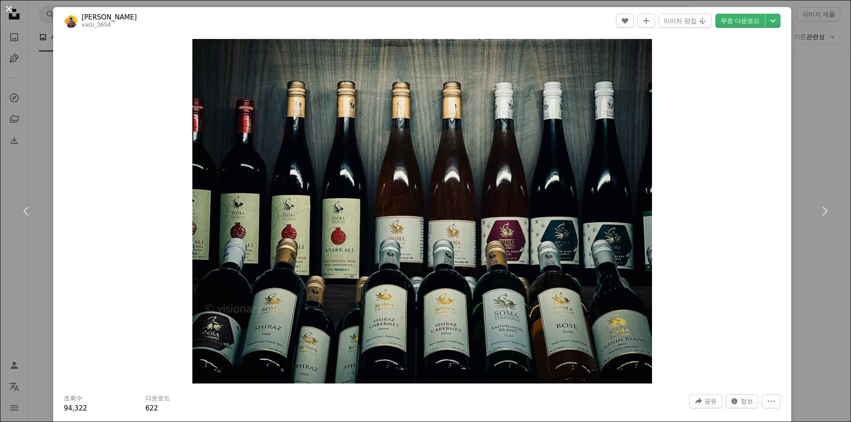
click at [12, 13] on button "An X shape" at bounding box center [9, 9] width 11 height 11
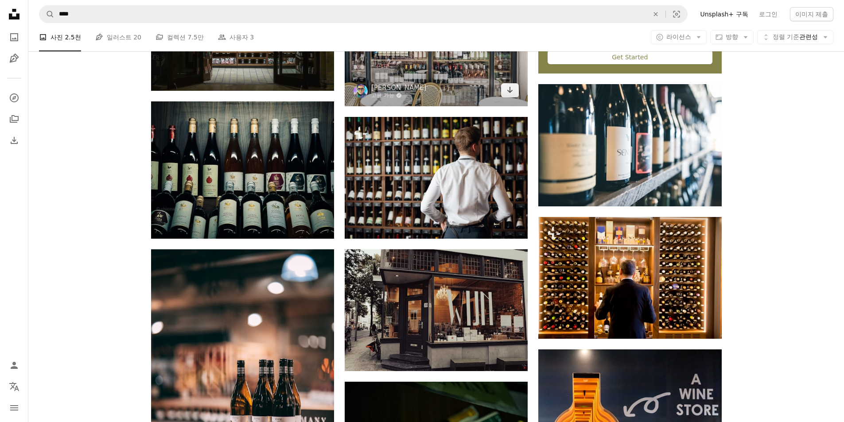
scroll to position [310, 0]
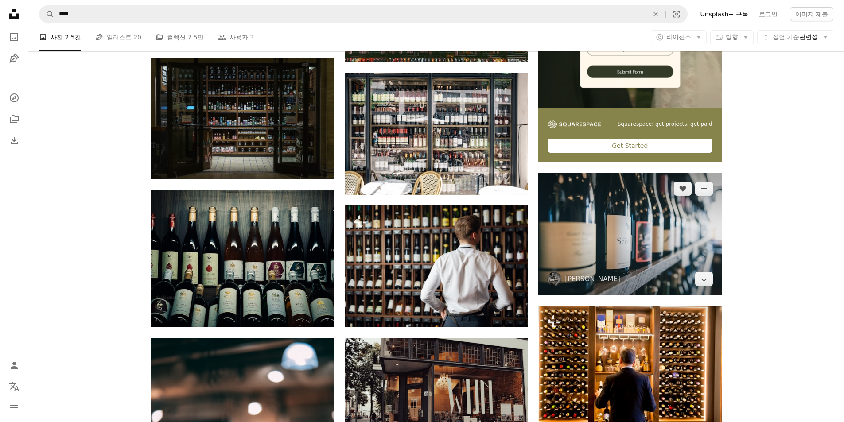
click at [635, 220] on img at bounding box center [629, 234] width 183 height 122
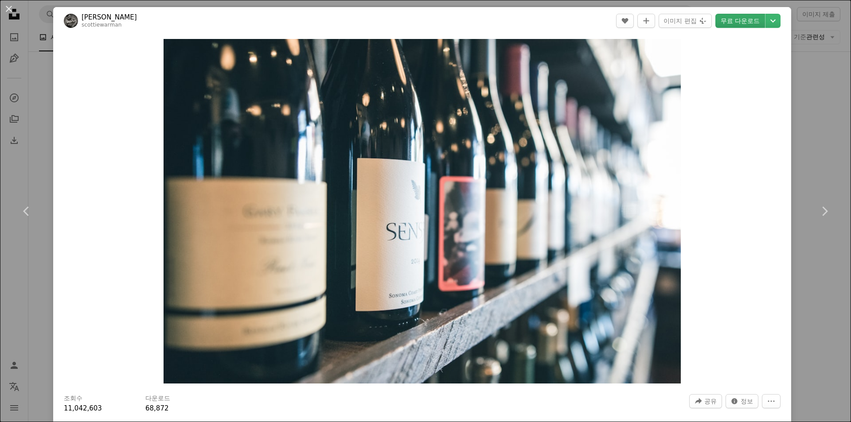
click at [732, 21] on link "무료 다운로드" at bounding box center [740, 21] width 50 height 14
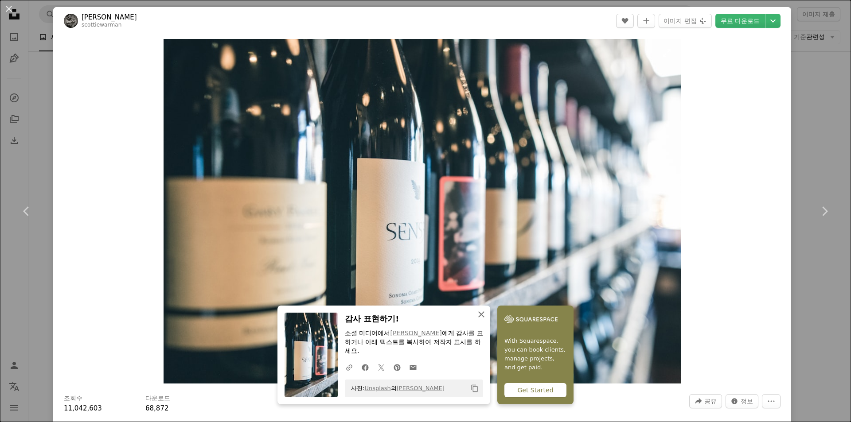
click at [478, 315] on icon "button" at bounding box center [481, 314] width 6 height 6
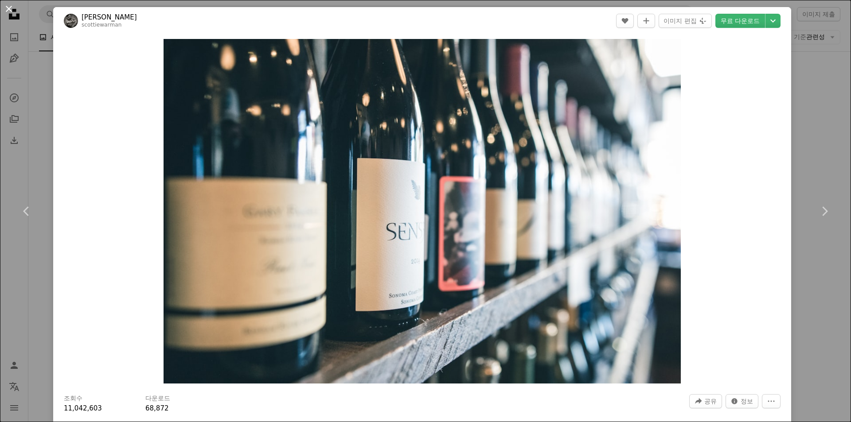
click at [8, 12] on button "An X shape" at bounding box center [9, 9] width 11 height 11
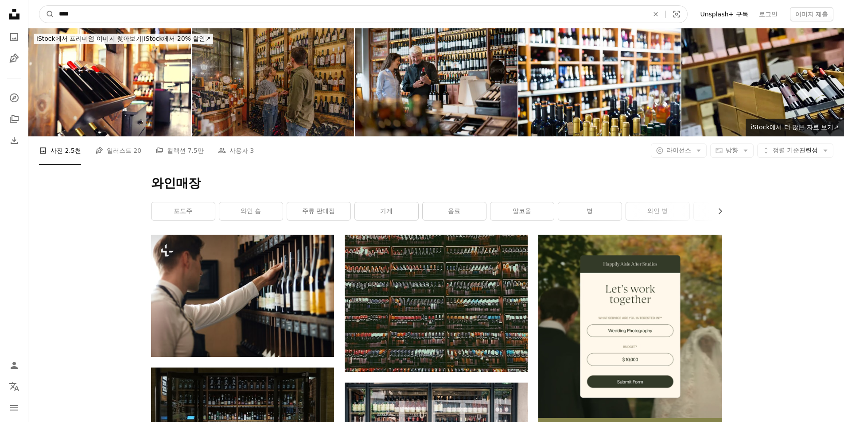
drag, startPoint x: 86, startPoint y: 13, endPoint x: 39, endPoint y: 8, distance: 47.3
click at [39, 8] on form "A magnifying glass **** An X shape Visual search" at bounding box center [363, 14] width 649 height 18
type input "****"
click button "A magnifying glass" at bounding box center [46, 14] width 15 height 17
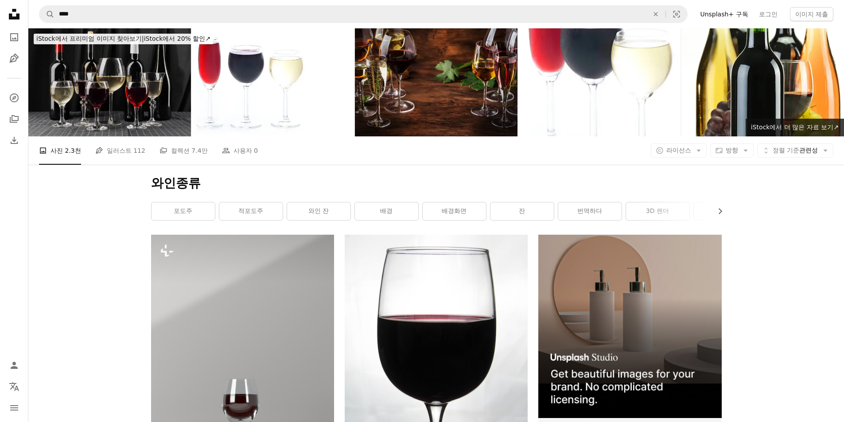
click at [112, 91] on img at bounding box center [109, 82] width 163 height 108
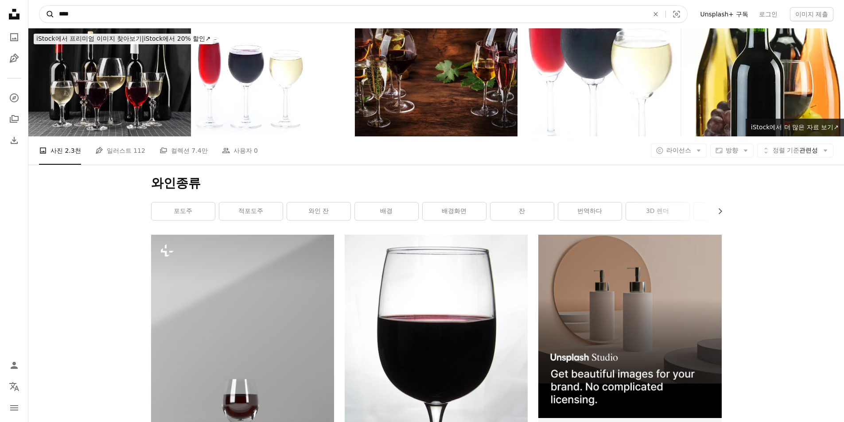
drag, startPoint x: 70, startPoint y: 13, endPoint x: 51, endPoint y: 13, distance: 19.1
click at [51, 13] on form "A magnifying glass **** An X shape Visual search" at bounding box center [363, 14] width 649 height 18
type input "*******"
click button "A magnifying glass" at bounding box center [46, 14] width 15 height 17
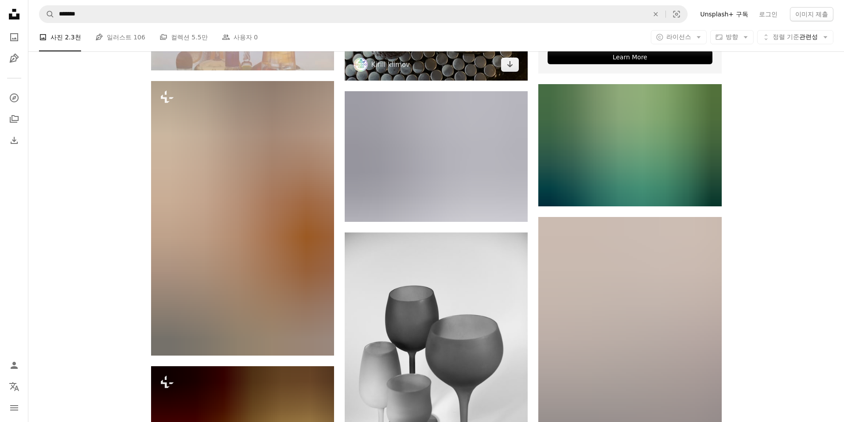
scroll to position [177, 0]
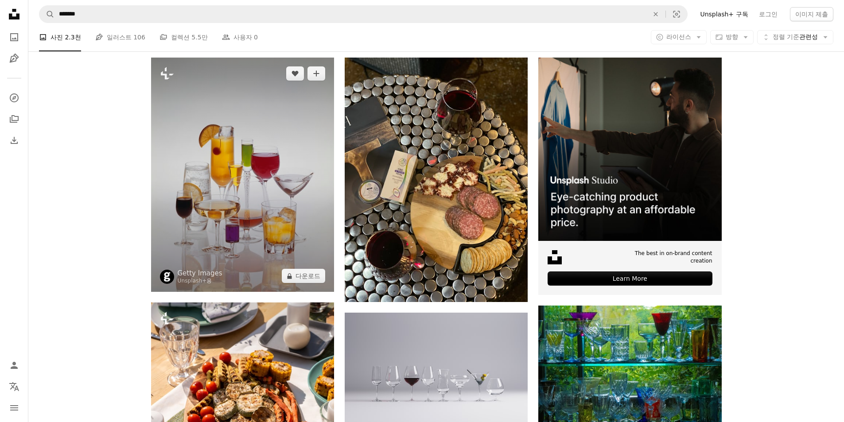
click at [234, 204] on img at bounding box center [242, 175] width 183 height 234
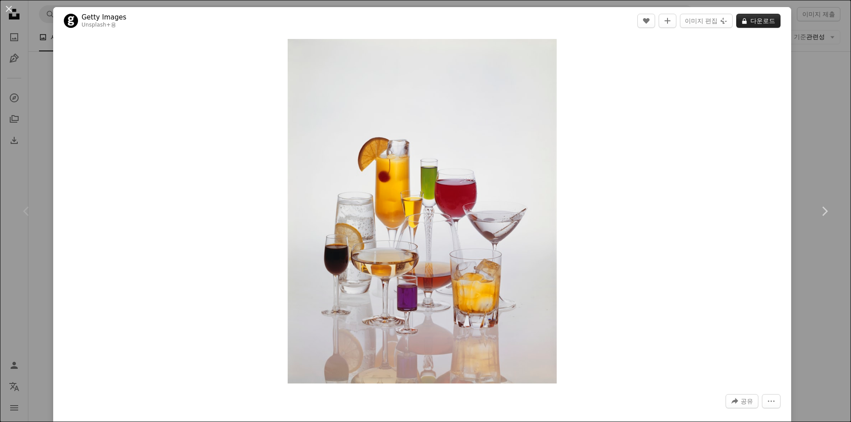
click at [756, 18] on button "A lock 다운로드" at bounding box center [758, 21] width 44 height 14
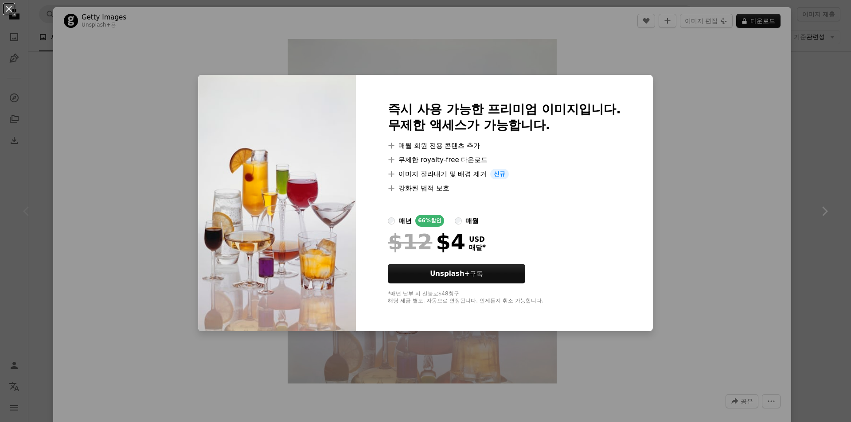
click at [723, 228] on div "An X shape 즉시 사용 가능한 프리미엄 이미지입니다. 무제한 액세스가 가능합니다. A plus sign 매월 회원 전용 콘텐츠 추가 A…" at bounding box center [425, 211] width 851 height 422
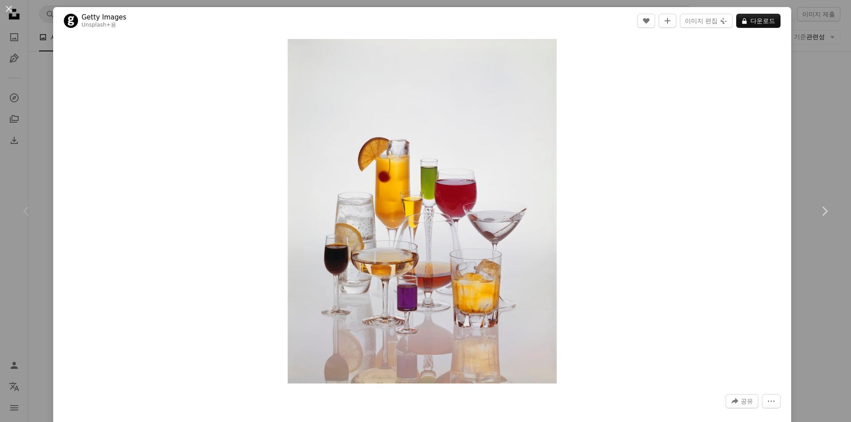
drag, startPoint x: 9, startPoint y: 11, endPoint x: 15, endPoint y: 16, distance: 7.3
click at [10, 11] on button "An X shape" at bounding box center [9, 9] width 11 height 11
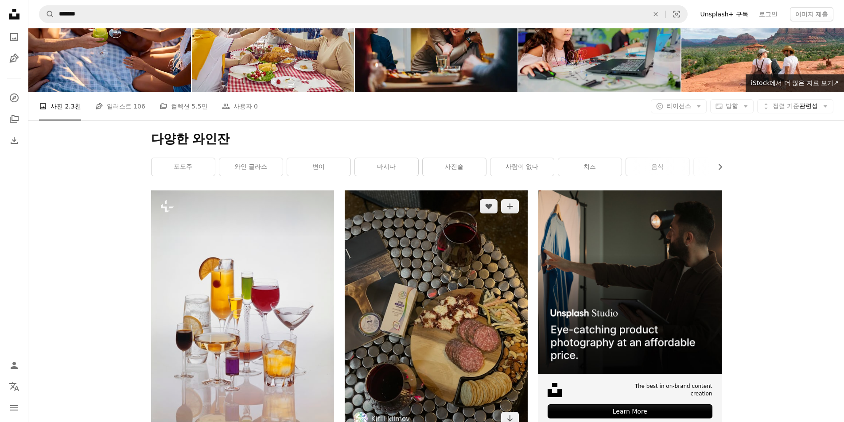
scroll to position [177, 0]
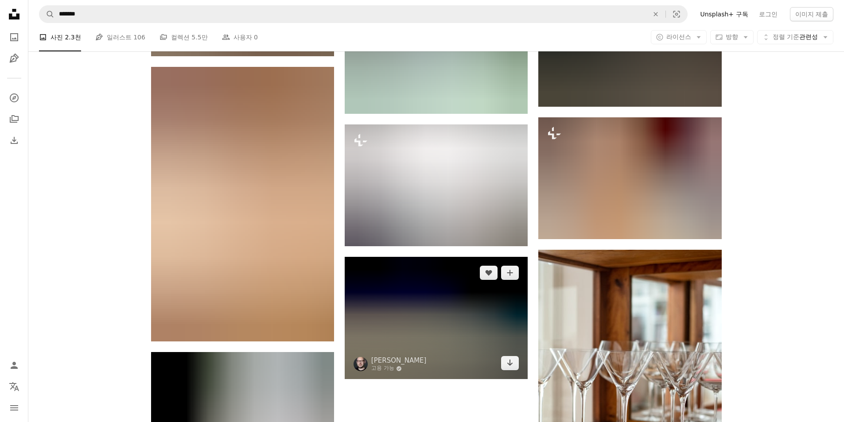
scroll to position [1152, 0]
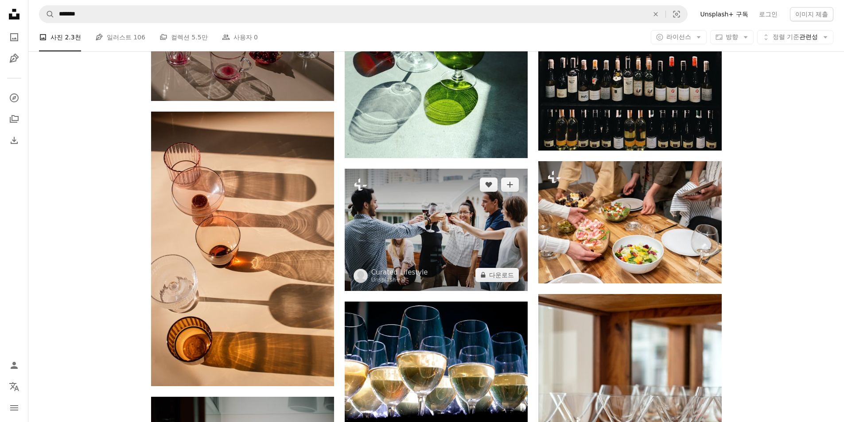
click at [439, 228] on img at bounding box center [436, 230] width 183 height 122
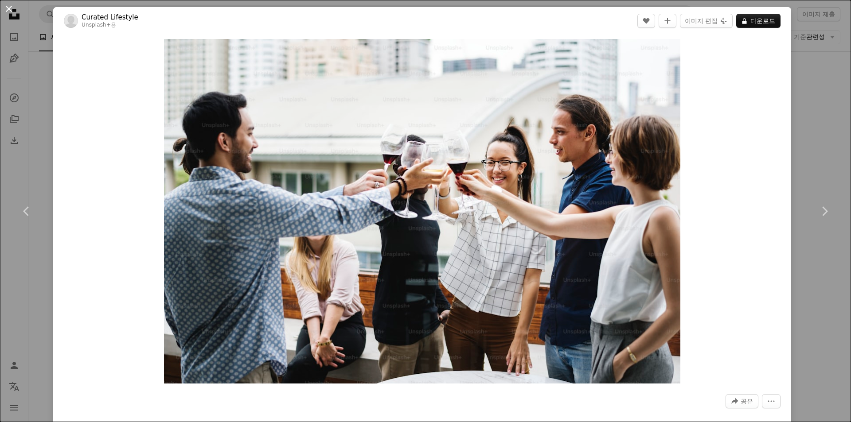
click at [9, 8] on button "An X shape" at bounding box center [9, 9] width 11 height 11
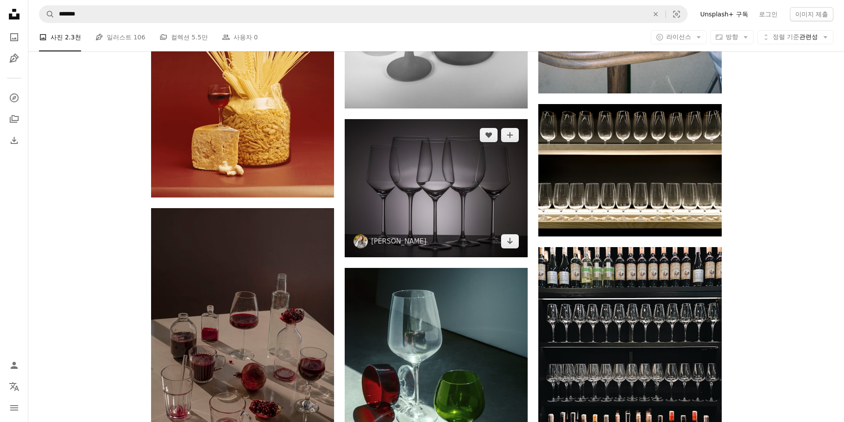
scroll to position [753, 0]
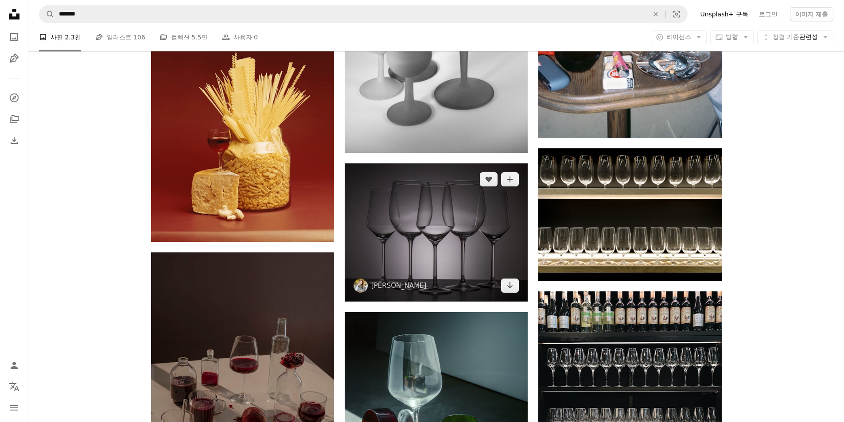
click at [438, 232] on img at bounding box center [436, 233] width 183 height 138
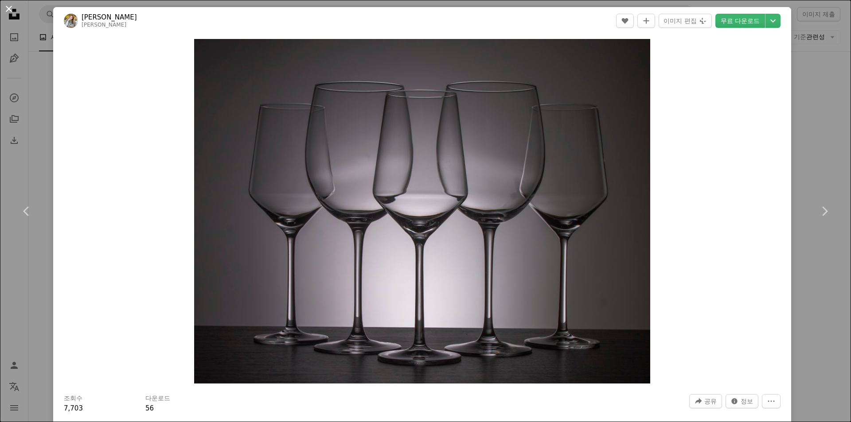
click at [8, 8] on button "An X shape" at bounding box center [9, 9] width 11 height 11
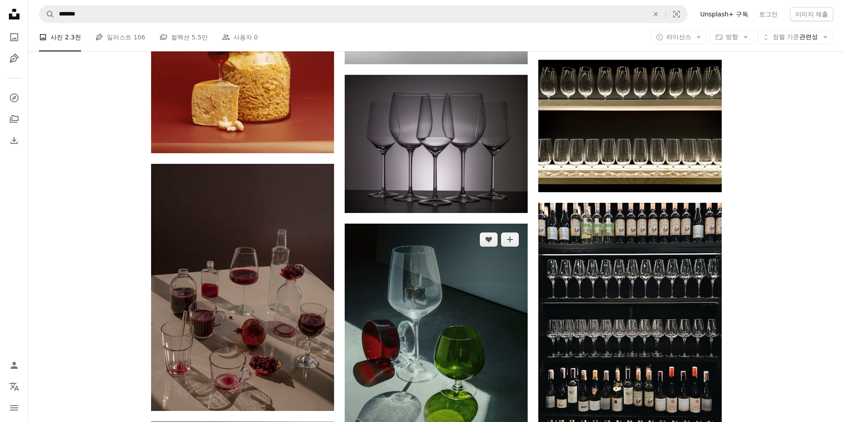
scroll to position [1019, 0]
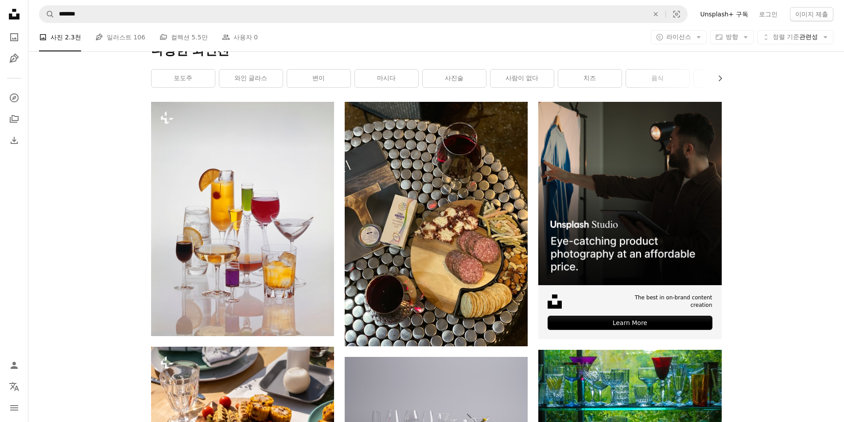
scroll to position [0, 0]
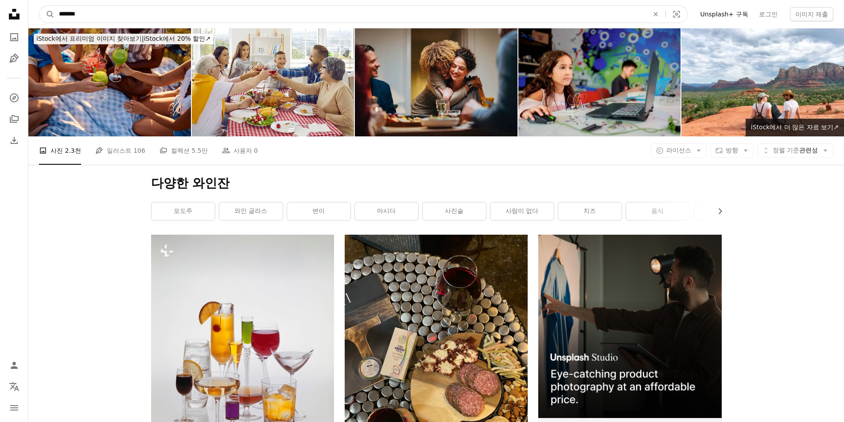
drag, startPoint x: 105, startPoint y: 13, endPoint x: 59, endPoint y: 25, distance: 47.9
click at [44, 12] on form "A magnifying glass ******* An X shape Visual search" at bounding box center [363, 14] width 649 height 18
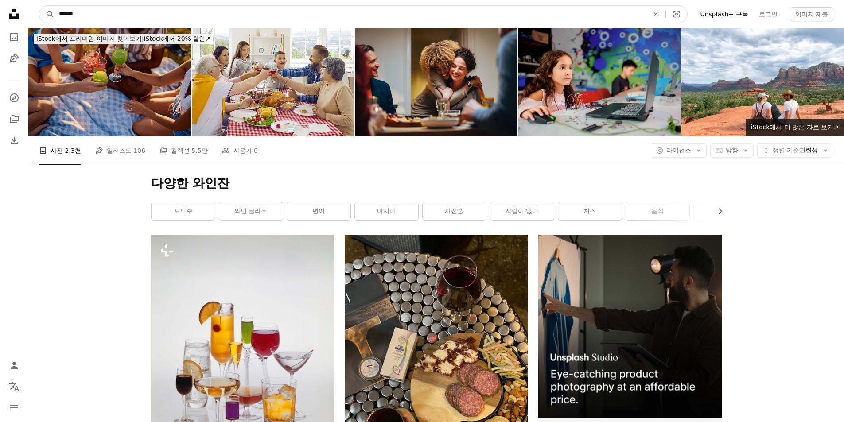
type input "******"
click at [39, 6] on button "A magnifying glass" at bounding box center [46, 14] width 15 height 17
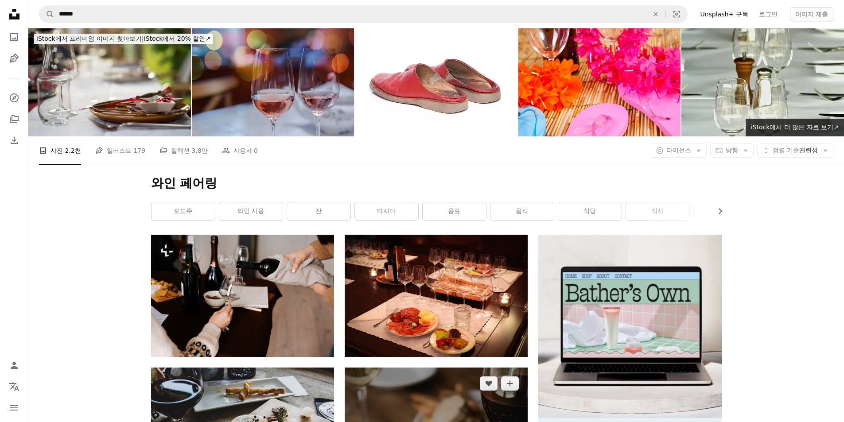
scroll to position [133, 0]
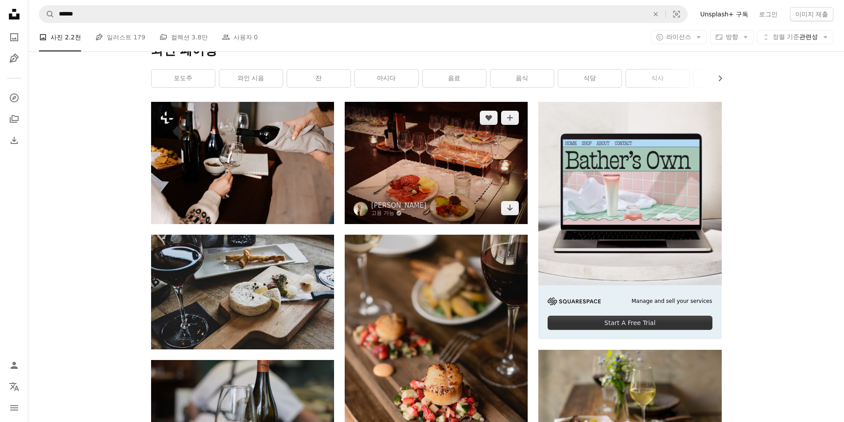
click at [434, 164] on img at bounding box center [436, 163] width 183 height 122
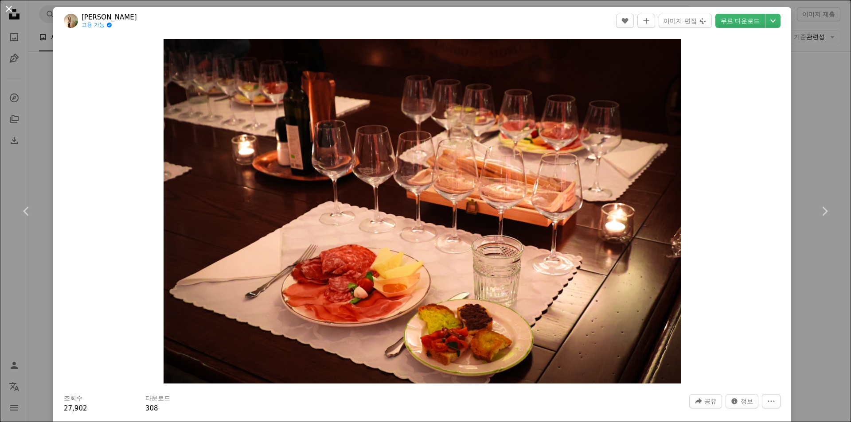
click at [8, 9] on button "An X shape" at bounding box center [9, 9] width 11 height 11
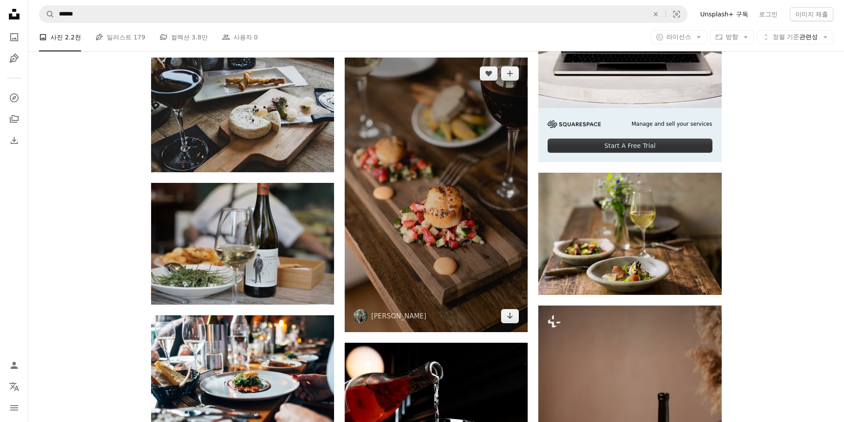
scroll to position [354, 0]
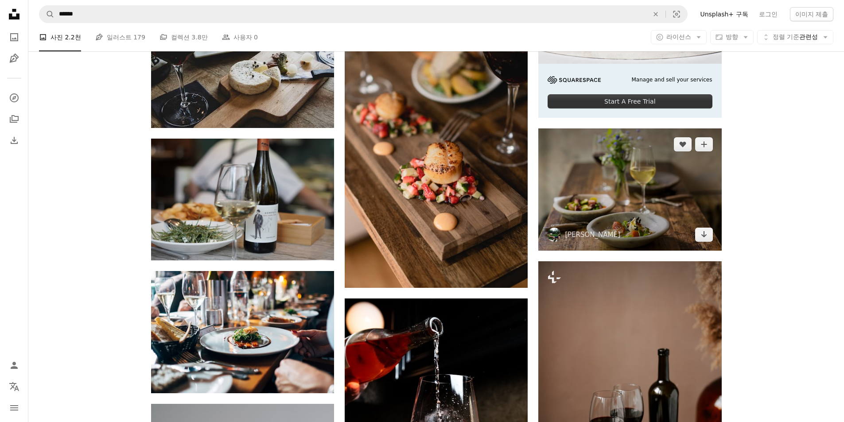
click at [623, 191] on img at bounding box center [629, 189] width 183 height 122
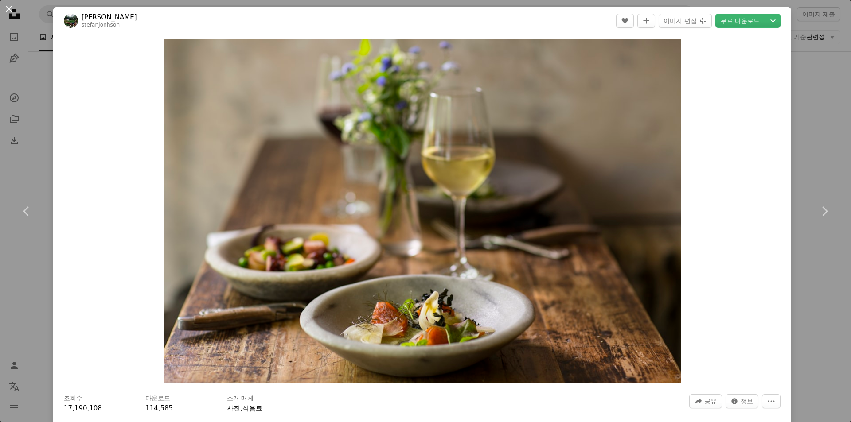
click at [8, 10] on button "An X shape" at bounding box center [9, 9] width 11 height 11
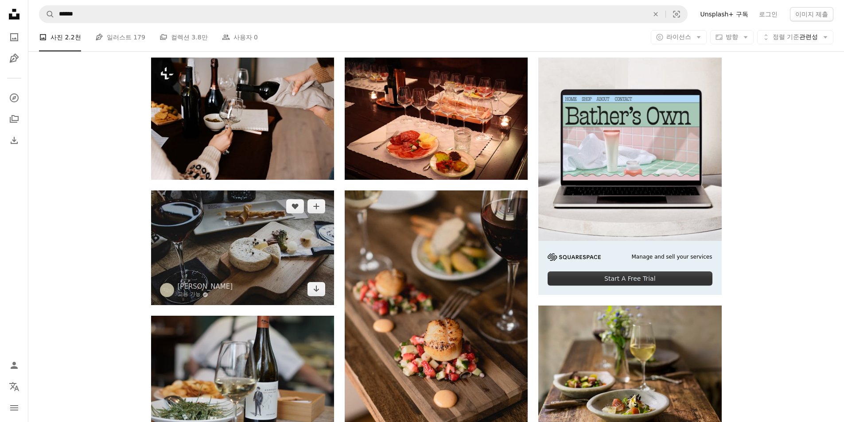
scroll to position [89, 0]
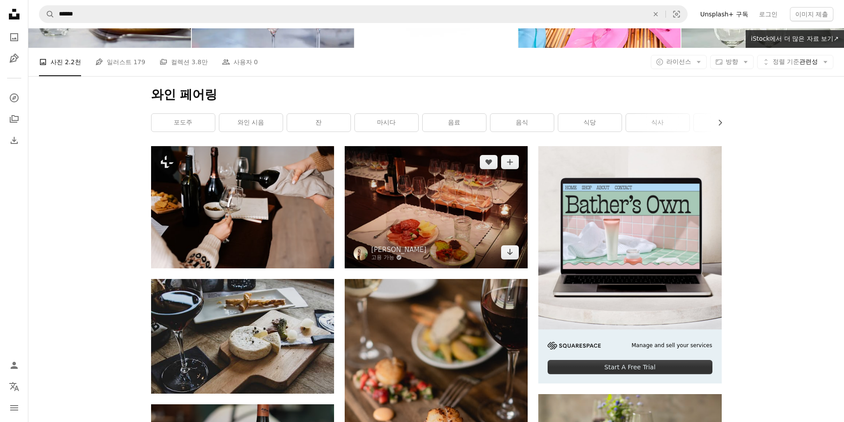
click at [436, 211] on img at bounding box center [436, 207] width 183 height 122
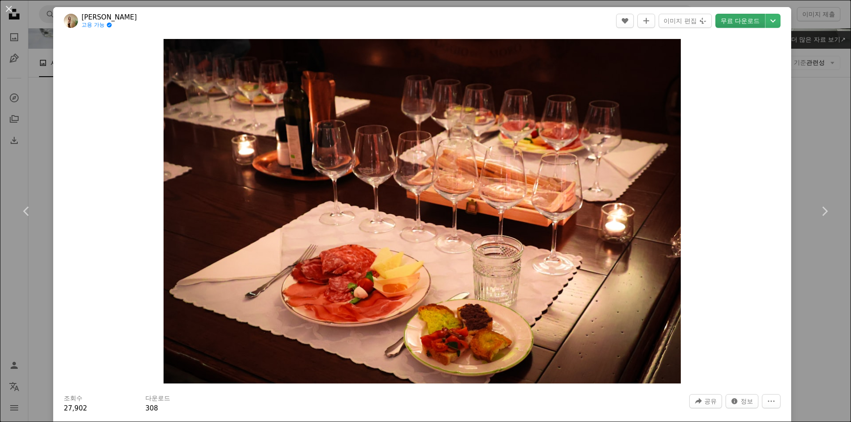
click at [738, 22] on link "무료 다운로드" at bounding box center [740, 21] width 50 height 14
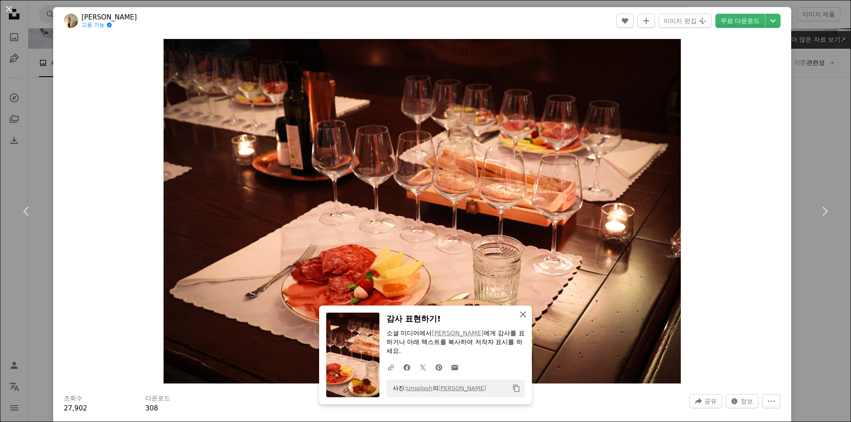
click at [520, 314] on icon "button" at bounding box center [523, 314] width 6 height 6
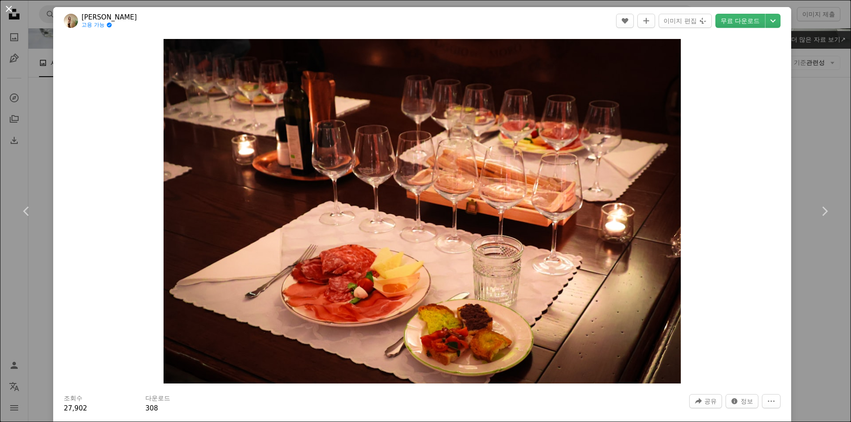
click at [4, 8] on button "An X shape" at bounding box center [9, 9] width 11 height 11
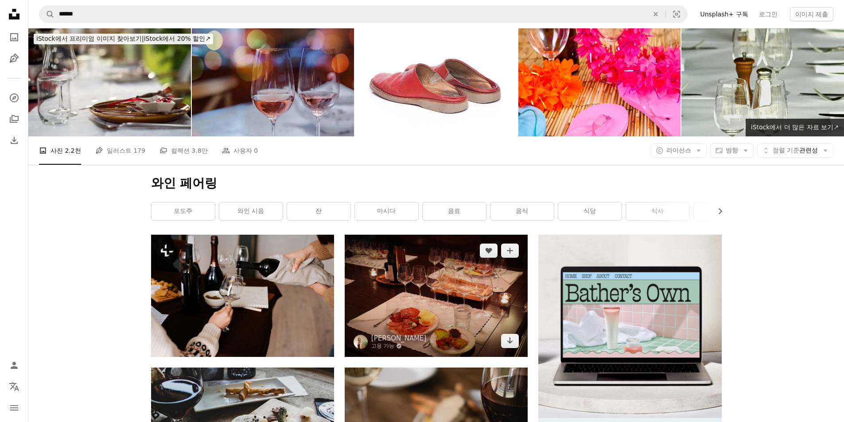
scroll to position [133, 0]
